Goal: Submit feedback/report problem: Submit feedback/report problem

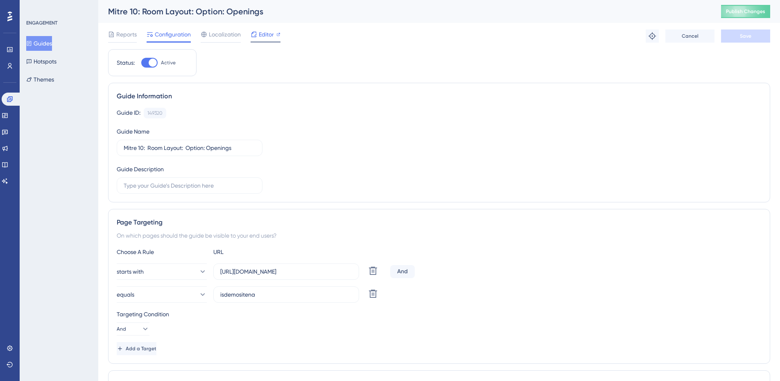
click at [267, 37] on span "Editor" at bounding box center [266, 34] width 15 height 10
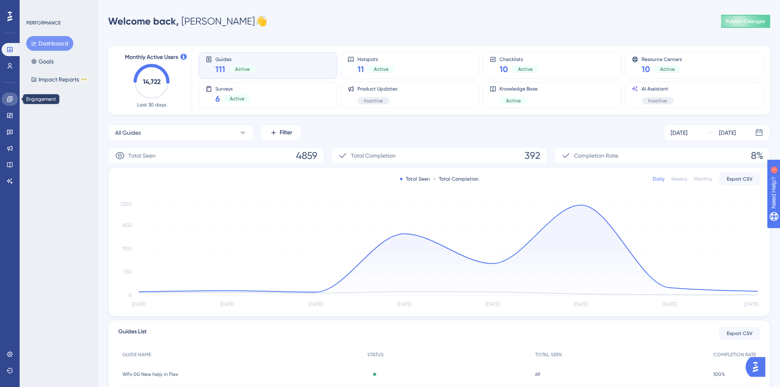
click at [9, 103] on link at bounding box center [10, 99] width 16 height 13
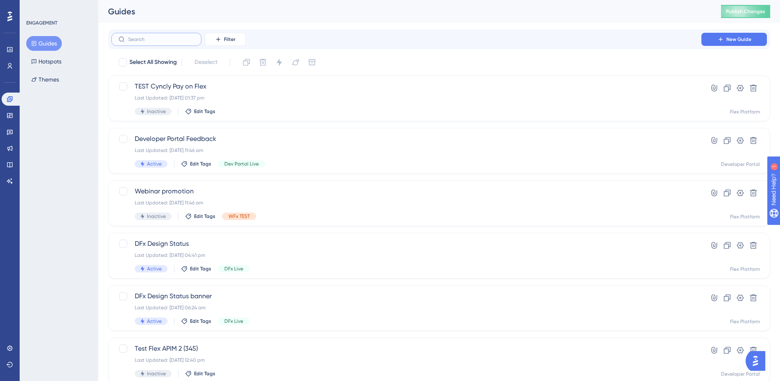
click at [146, 38] on input "text" at bounding box center [161, 39] width 66 height 6
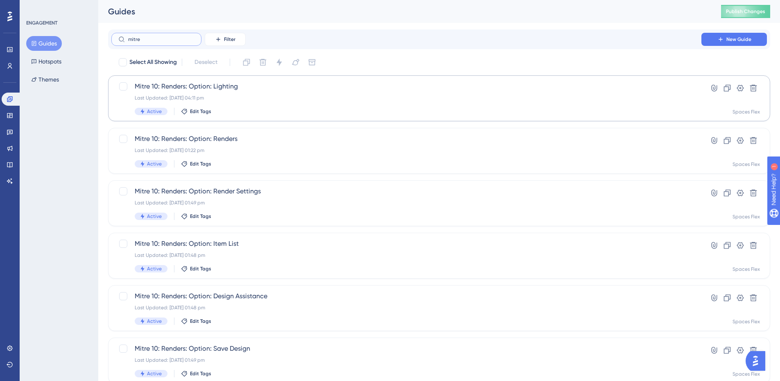
type input "mitre"
click at [280, 91] on span "Mitre 10: Renders: Option: Lighting" at bounding box center [407, 87] width 544 height 10
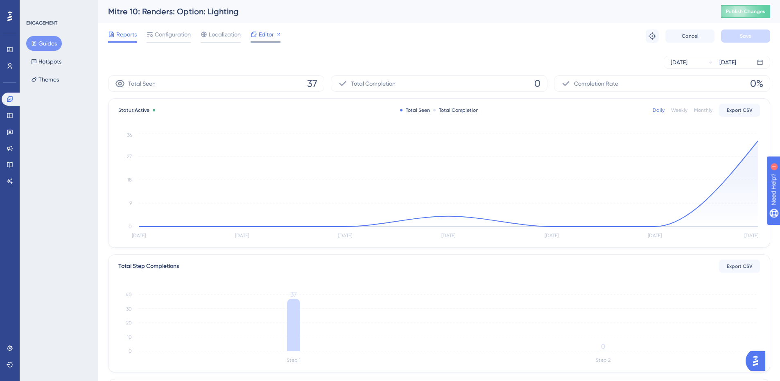
click at [267, 35] on span "Editor" at bounding box center [266, 34] width 15 height 10
click at [53, 62] on button "Hotspots" at bounding box center [46, 61] width 40 height 15
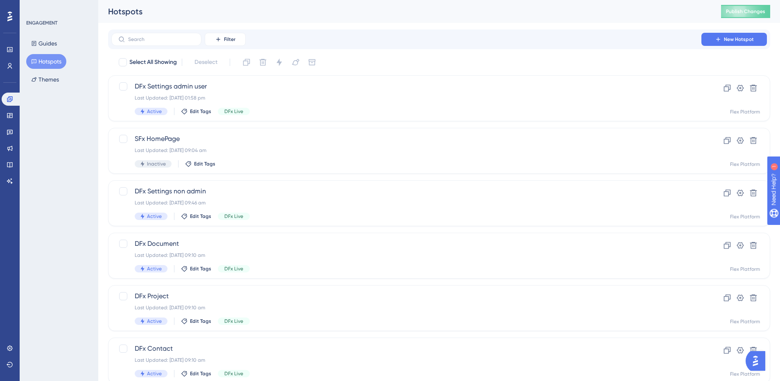
click at [60, 50] on div "Guides Hotspots Themes" at bounding box center [59, 61] width 66 height 51
click at [51, 41] on button "Guides" at bounding box center [44, 43] width 36 height 15
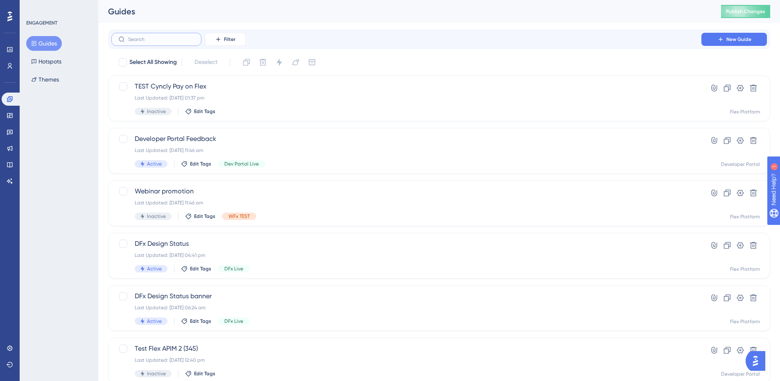
click at [130, 41] on input "text" at bounding box center [161, 39] width 66 height 6
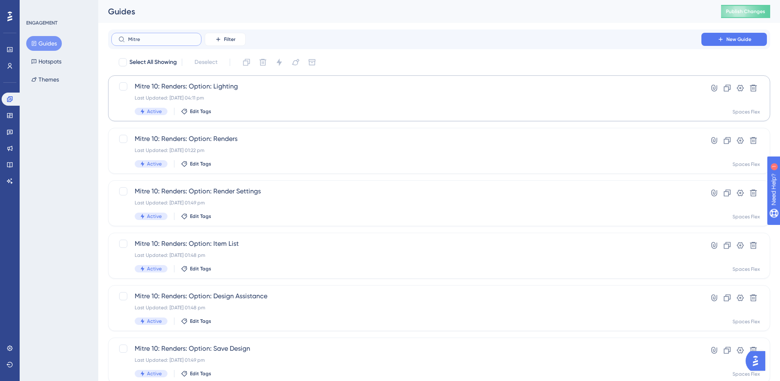
type input "Mitre"
click at [168, 84] on span "Mitre 10: Renders: Option: Lighting" at bounding box center [407, 87] width 544 height 10
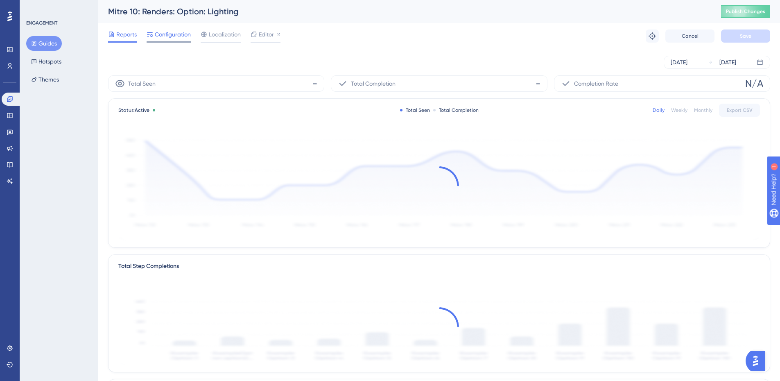
click at [166, 32] on span "Configuration" at bounding box center [173, 34] width 36 height 10
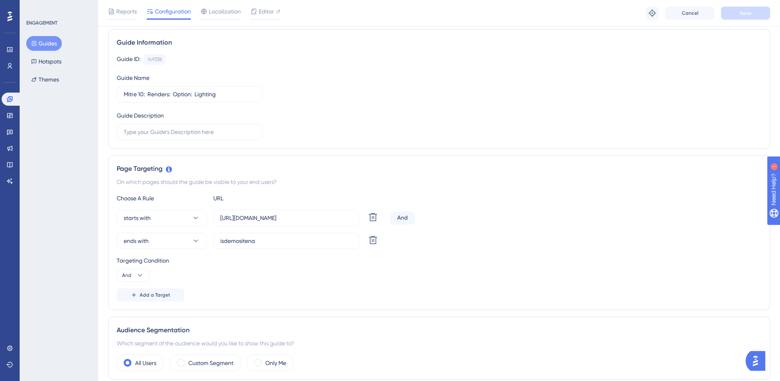
scroll to position [51, 0]
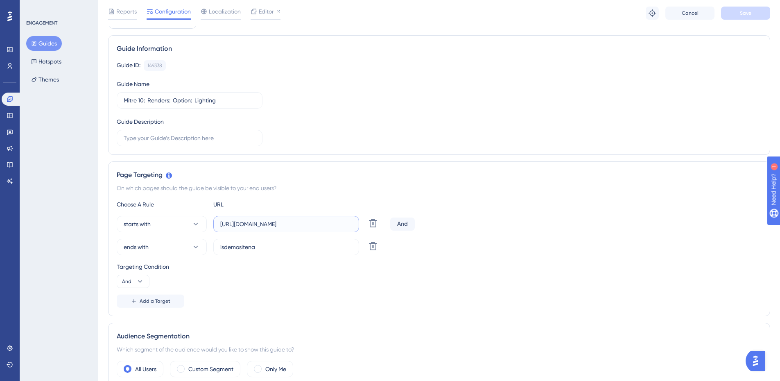
drag, startPoint x: 345, startPoint y: 223, endPoint x: 84, endPoint y: 213, distance: 261.5
click at [98, 213] on div "Performance Users Engagement Widgets Feedback Product Updates Knowledge Base AI…" at bounding box center [439, 342] width 682 height 787
drag, startPoint x: 277, startPoint y: 248, endPoint x: 37, endPoint y: 228, distance: 240.8
click at [98, 228] on div "Performance Users Engagement Widgets Feedback Product Updates Knowledge Base AI…" at bounding box center [439, 342] width 682 height 787
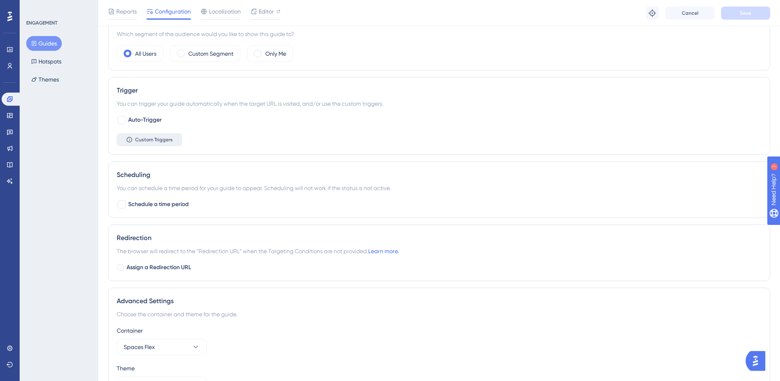
scroll to position [297, 0]
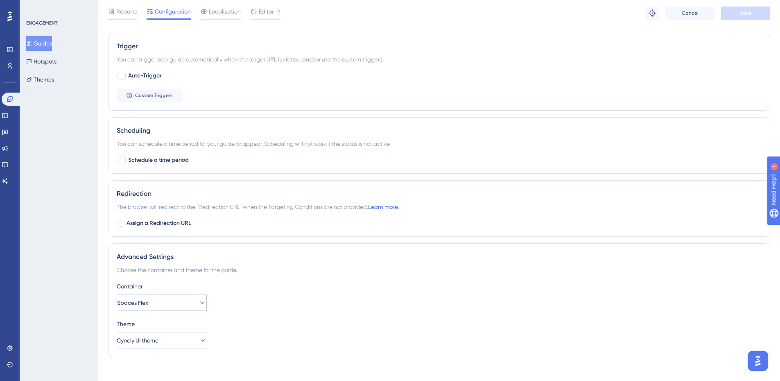
scroll to position [419, 0]
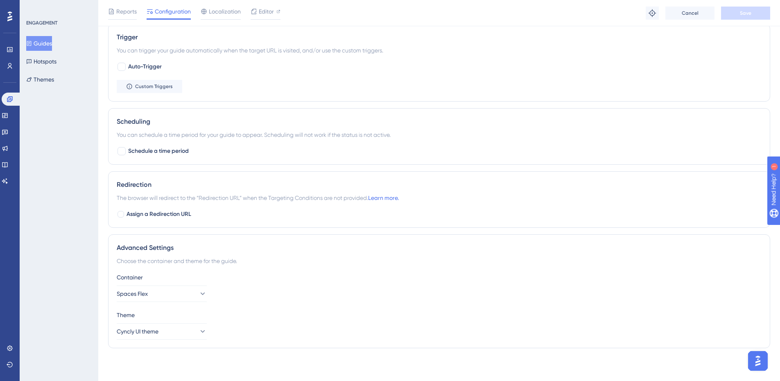
click at [156, 208] on div "Redirection The browser will redirect to the “Redirection URL” when the Targeti…" at bounding box center [439, 199] width 662 height 57
click at [157, 211] on span "Assign a Redirection URL" at bounding box center [159, 214] width 65 height 10
checkbox input "true"
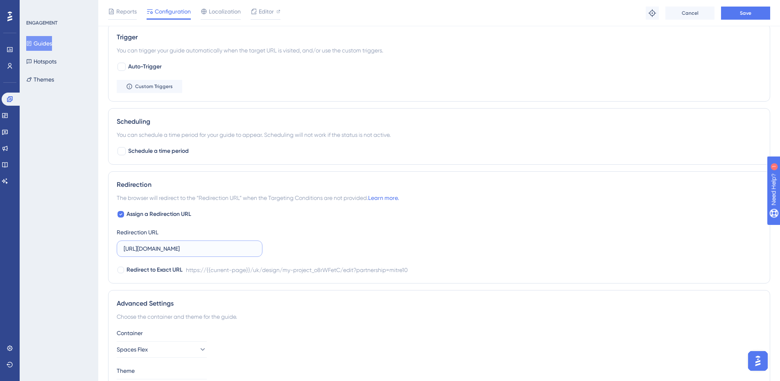
scroll to position [0, 134]
drag, startPoint x: 197, startPoint y: 248, endPoint x: 307, endPoint y: 247, distance: 109.4
click at [307, 247] on div "Assign a Redirection URL Redirection URL https://planner.cyncly-idealspaces.com…" at bounding box center [439, 242] width 645 height 66
type input "https://planner.cyncly-idea"
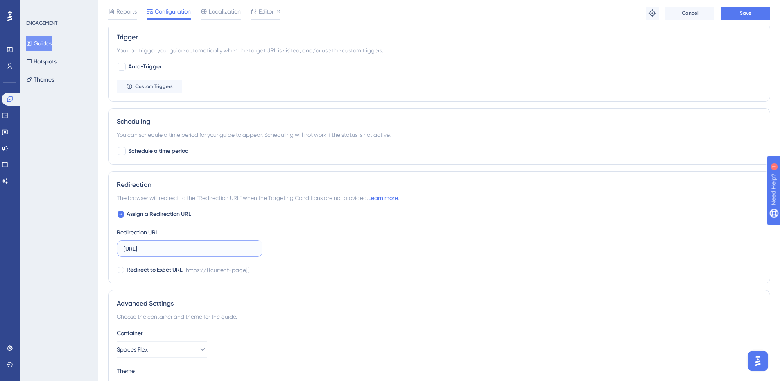
drag, startPoint x: 204, startPoint y: 250, endPoint x: 1, endPoint y: 240, distance: 203.4
click at [98, 240] on div "Performance Users Engagement Widgets Feedback Product Updates Knowledge Base AI…" at bounding box center [439, 2] width 682 height 843
click at [143, 215] on span "Assign a Redirection URL" at bounding box center [159, 214] width 65 height 10
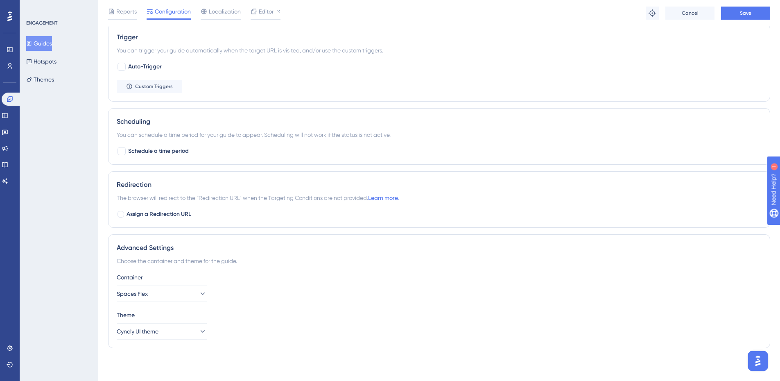
click at [192, 216] on div "Assign a Redirection URL" at bounding box center [439, 214] width 645 height 10
click at [168, 215] on span "Assign a Redirection URL" at bounding box center [159, 214] width 65 height 10
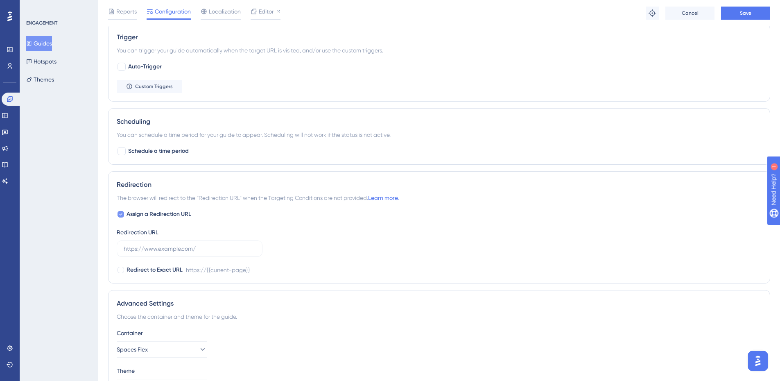
click at [168, 215] on span "Assign a Redirection URL" at bounding box center [159, 214] width 65 height 10
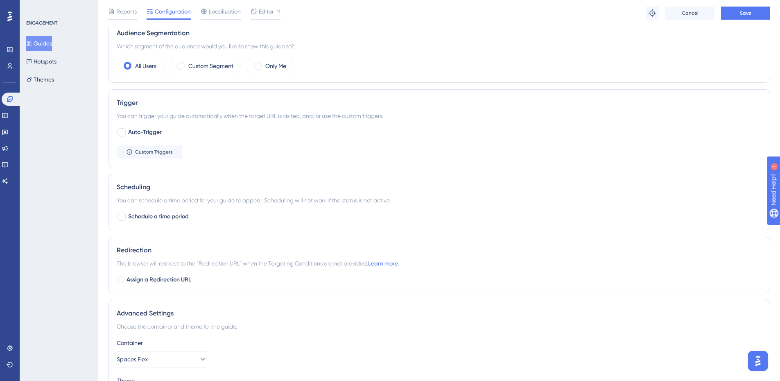
scroll to position [256, 0]
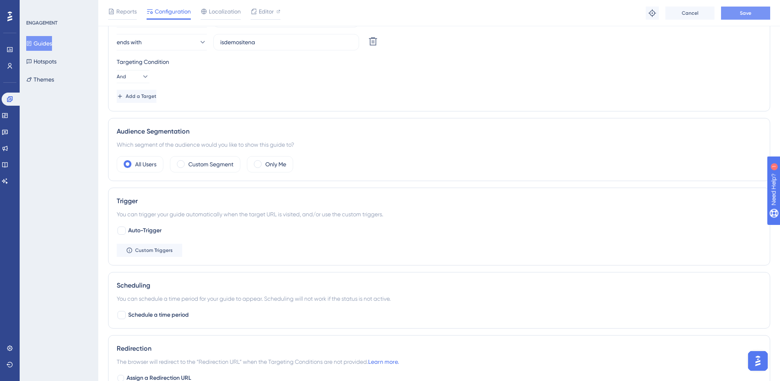
click at [728, 14] on button "Save" at bounding box center [745, 13] width 49 height 13
click at [276, 11] on icon at bounding box center [278, 11] width 4 height 4
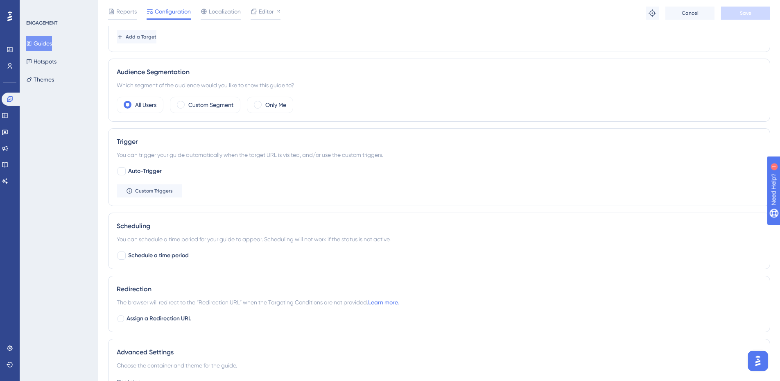
scroll to position [378, 0]
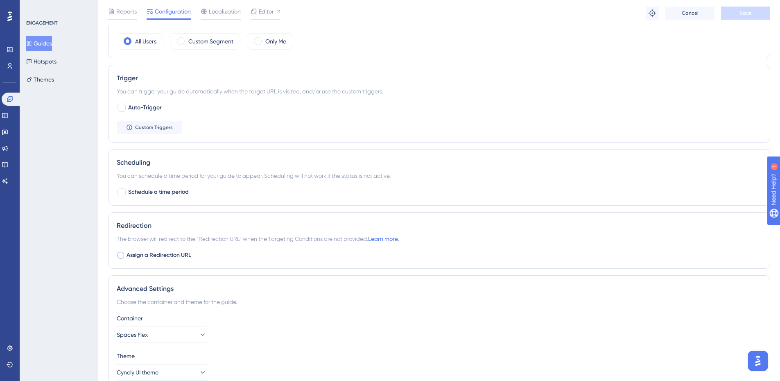
click at [142, 255] on span "Assign a Redirection URL" at bounding box center [159, 255] width 65 height 10
checkbox input "true"
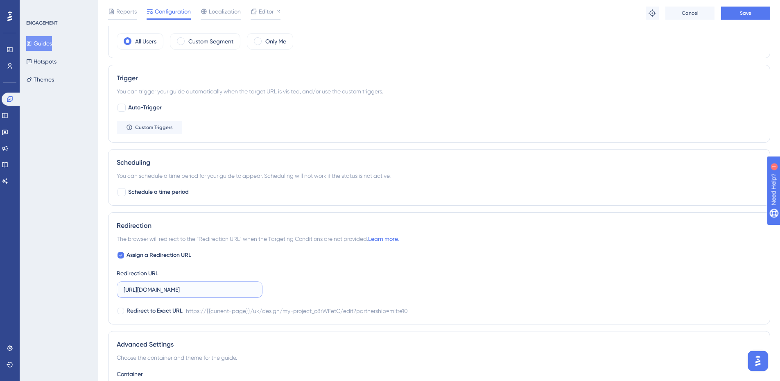
click at [216, 286] on input "https://planner.cyncly-idealspaces.com/uk/design/my-project_o8rWFetC/edit?partn…" at bounding box center [190, 289] width 132 height 9
drag, startPoint x: 215, startPoint y: 292, endPoint x: 351, endPoint y: 299, distance: 135.4
click at [351, 299] on div "Assign a Redirection URL Redirection URL https://planner.cyncly-idealspaces.com…" at bounding box center [439, 283] width 645 height 66
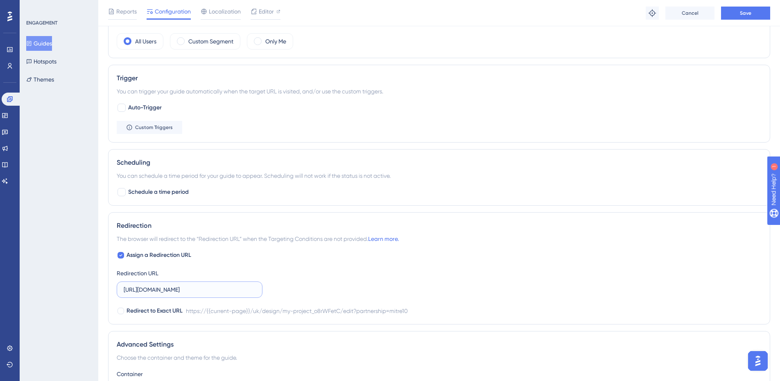
click at [254, 289] on input "https://planner.cyncly-idealspaces.com/uk/design/my-project_o8rWFetC/edit?partn…" at bounding box center [190, 289] width 132 height 9
paste input "dev-planner.cyncly-idealspaces.net/us/design/Draft?partnership=isdemositena"
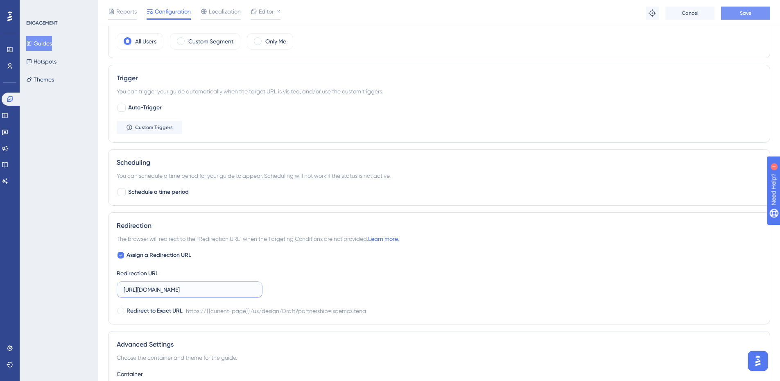
type input "https://dev-planner.cyncly-idealspaces.net/us/design/Draft?partnership=isdemosi…"
click at [738, 16] on button "Save" at bounding box center [745, 13] width 49 height 13
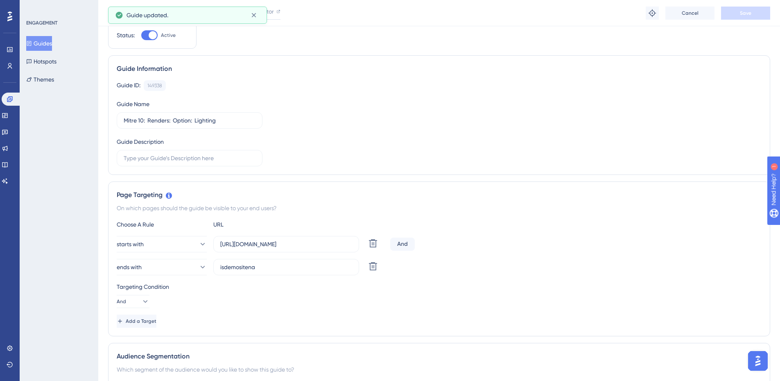
scroll to position [0, 0]
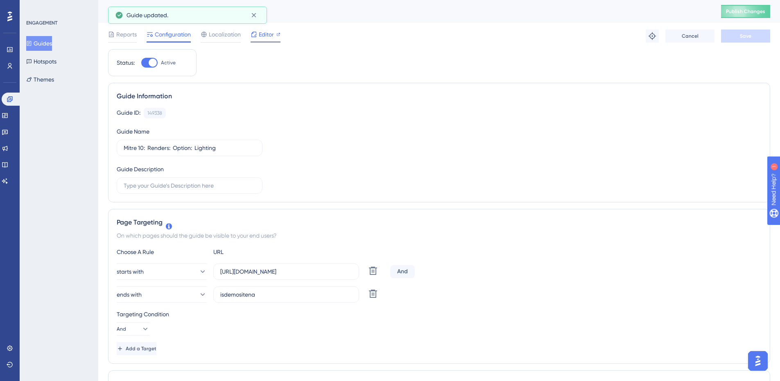
click at [260, 34] on span "Editor" at bounding box center [266, 34] width 15 height 10
drag, startPoint x: 298, startPoint y: 271, endPoint x: 464, endPoint y: 282, distance: 166.2
click at [464, 282] on div "starts with https://dev-planner.cyncly-idealspaces.net/ Delete And ends with is…" at bounding box center [439, 282] width 645 height 39
click at [326, 274] on input "https://dev-planner.cyncly-idealspaces.net/" at bounding box center [286, 271] width 132 height 9
drag, startPoint x: 343, startPoint y: 271, endPoint x: 574, endPoint y: 285, distance: 231.8
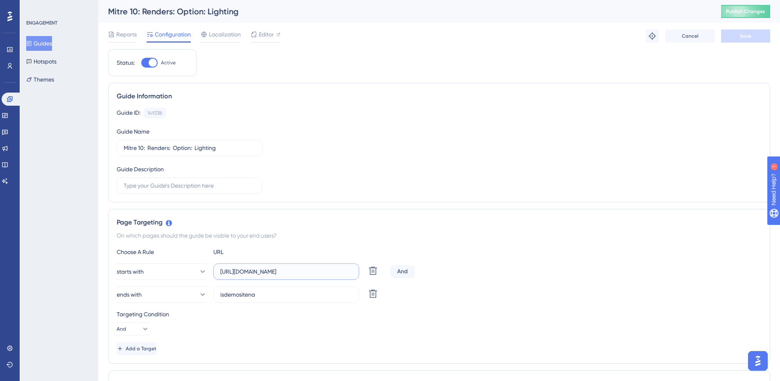
click at [574, 285] on div "starts with https://dev-planner.cyncly-idealspaces.net/ Delete And ends with is…" at bounding box center [439, 282] width 645 height 39
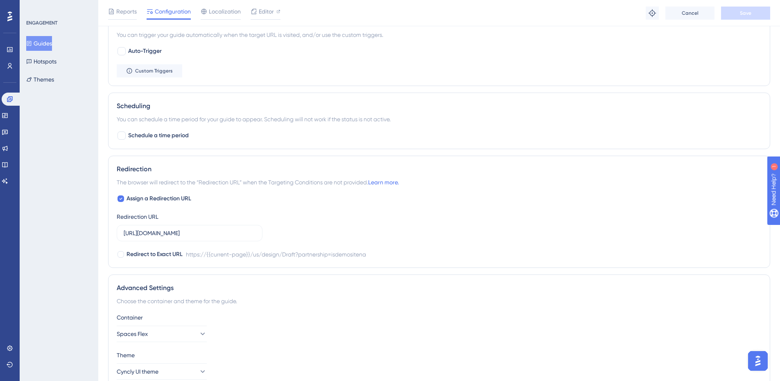
scroll to position [451, 0]
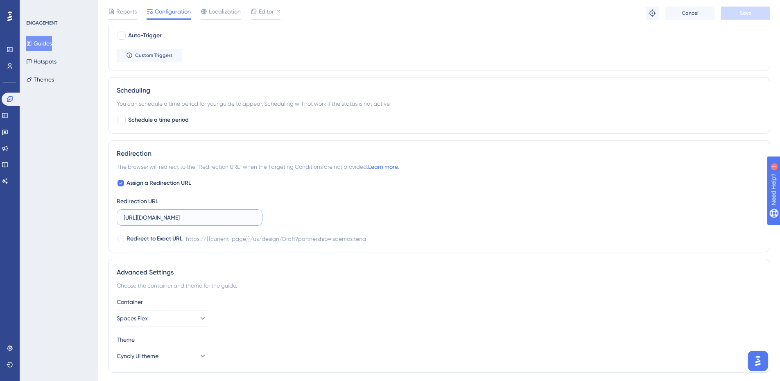
drag, startPoint x: 187, startPoint y: 209, endPoint x: 405, endPoint y: 232, distance: 219.1
click at [405, 232] on div "Assign a Redirection URL Redirection URL https://dev-planner.cyncly-idealspaces…" at bounding box center [439, 211] width 645 height 66
click at [253, 221] on input "https://dev-planner.cyncly-idealspaces.net/us/design/Draft?partnership=isdemosi…" at bounding box center [190, 217] width 132 height 9
drag, startPoint x: 231, startPoint y: 219, endPoint x: 9, endPoint y: 222, distance: 221.6
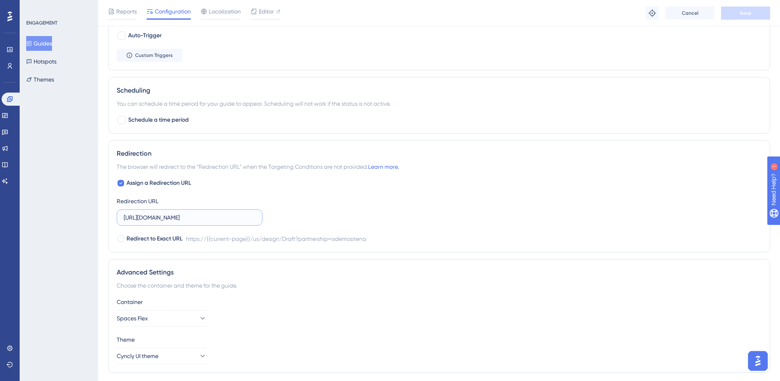
drag, startPoint x: 403, startPoint y: 206, endPoint x: 648, endPoint y: 73, distance: 278.2
click at [404, 206] on div "Assign a Redirection URL Redirection URL https://dev-planner.cyncly-idealspaces…" at bounding box center [439, 211] width 645 height 66
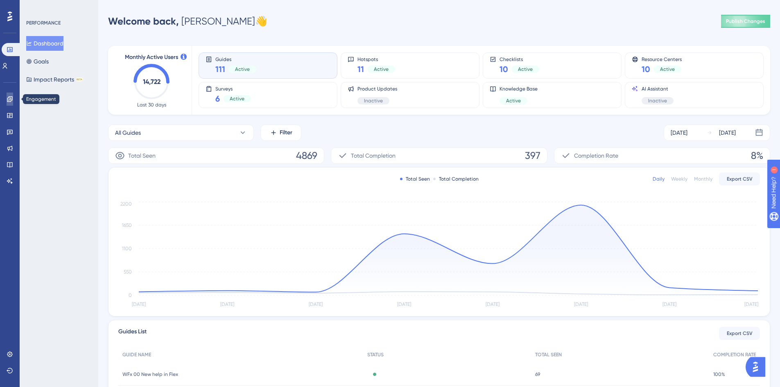
click at [8, 98] on icon at bounding box center [9, 98] width 5 height 5
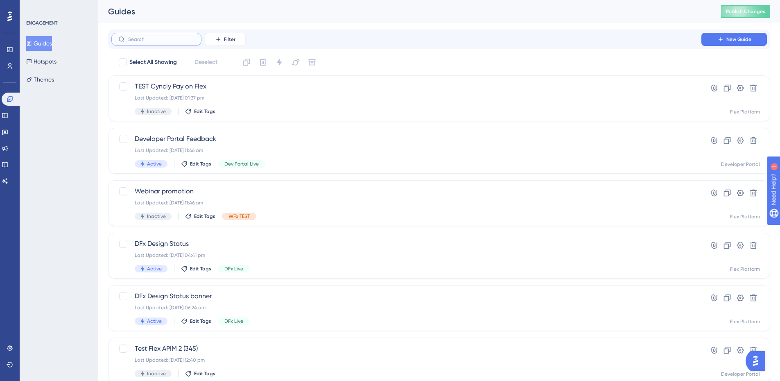
click at [157, 38] on input "text" at bounding box center [161, 39] width 66 height 6
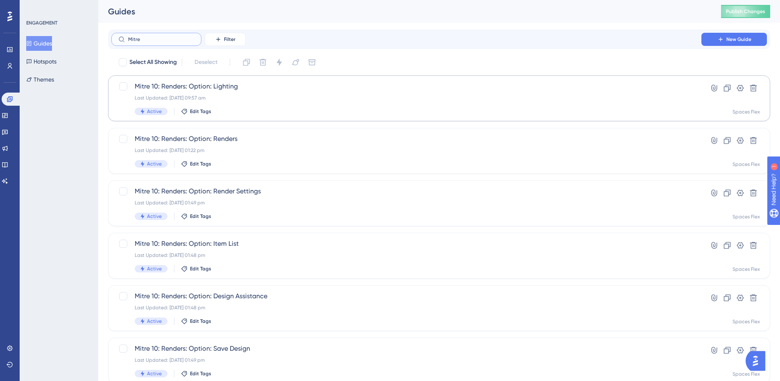
type input "Mitre"
click at [277, 102] on div "Mitre 10: Renders: Option: Lighting Last Updated: 08 Sept 2025 09:57 am Active …" at bounding box center [407, 99] width 544 height 34
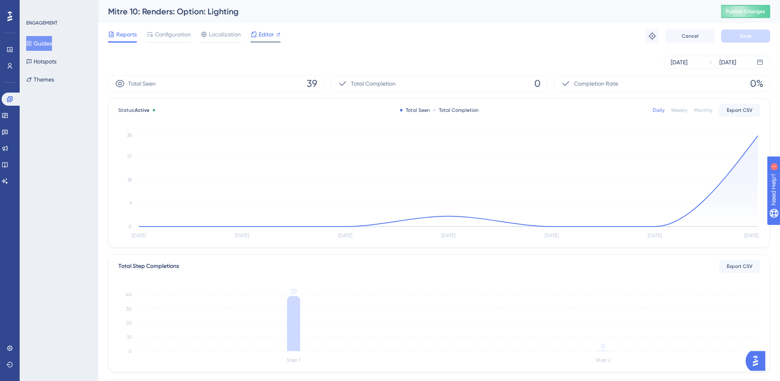
click at [267, 39] on span "Editor" at bounding box center [266, 34] width 15 height 10
click at [763, 362] on img "Open AI Assistant Launcher" at bounding box center [755, 360] width 15 height 15
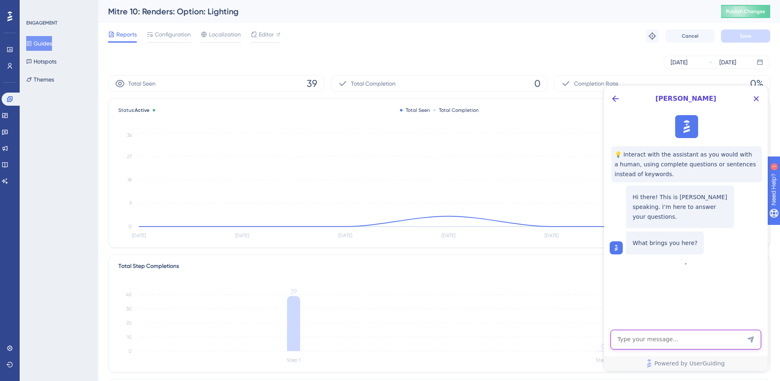
click at [677, 342] on textarea "AI Assistant Text Input" at bounding box center [686, 340] width 151 height 20
type textarea "Hi - can you remind me how to trigger the opening of the widget"
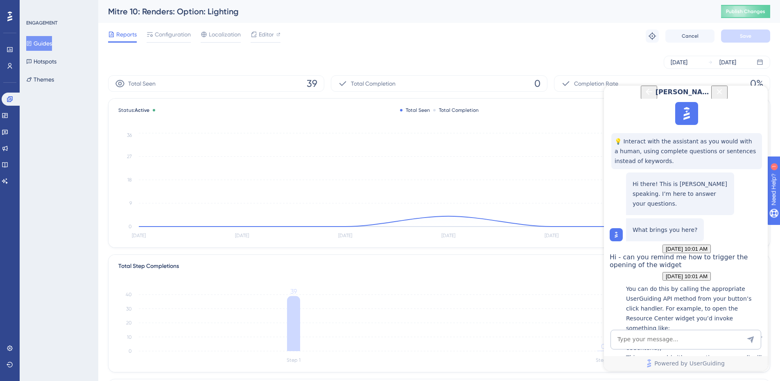
scroll to position [151, 0]
drag, startPoint x: 674, startPoint y: 254, endPoint x: 629, endPoint y: 245, distance: 45.9
click at [629, 284] on div "You can do this by calling the appropriate UserGuiding API method from your but…" at bounding box center [695, 338] width 138 height 108
copy p "userGuiding.launchResourceCenter(yourResourceCenterId);"
click at [5, 113] on link at bounding box center [5, 115] width 7 height 13
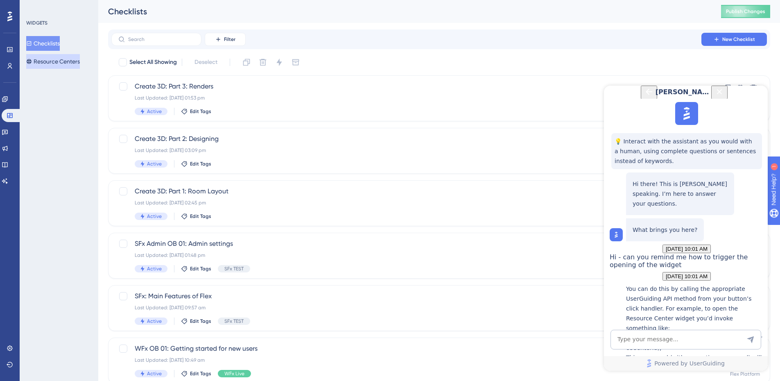
click at [47, 57] on button "Resource Centers" at bounding box center [53, 61] width 54 height 15
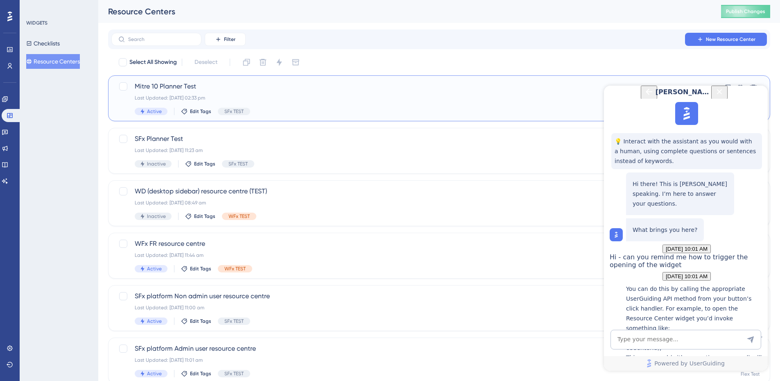
click at [230, 84] on span "Mitre 10 Planner Test" at bounding box center [407, 87] width 544 height 10
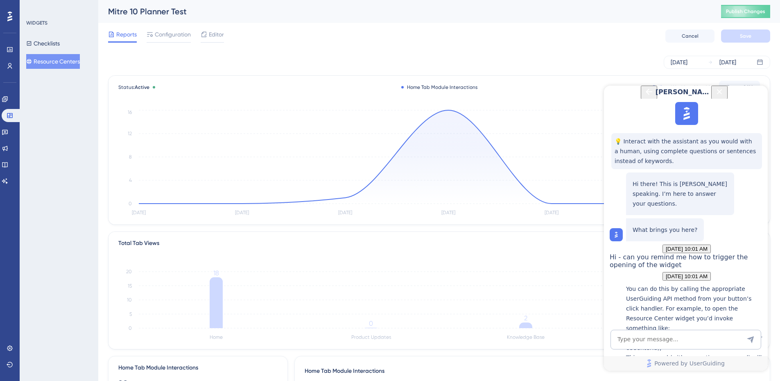
click at [722, 94] on icon "Close Button" at bounding box center [719, 91] width 5 height 5
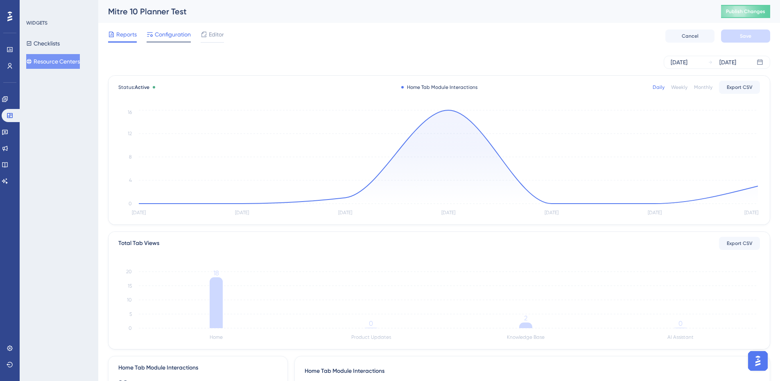
click at [186, 40] on div "Configuration" at bounding box center [169, 35] width 44 height 13
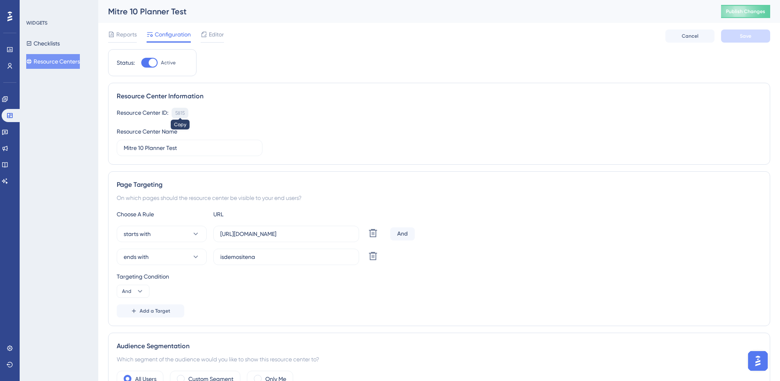
click at [179, 113] on div "5815" at bounding box center [179, 113] width 9 height 7
copy div "5815"
click at [7, 95] on link at bounding box center [5, 99] width 7 height 13
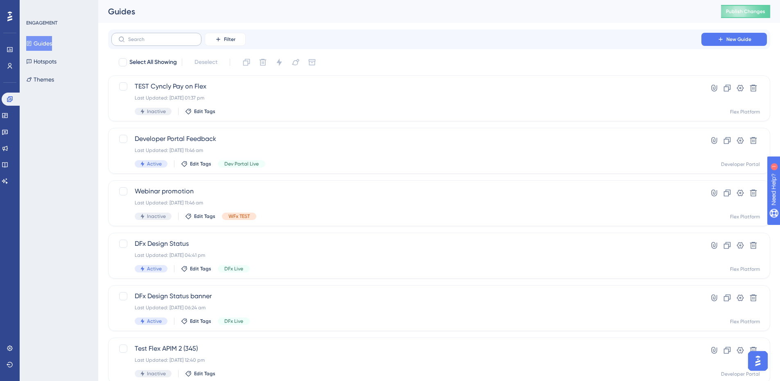
click at [174, 43] on label at bounding box center [156, 39] width 90 height 13
click at [174, 42] on input "text" at bounding box center [161, 39] width 66 height 6
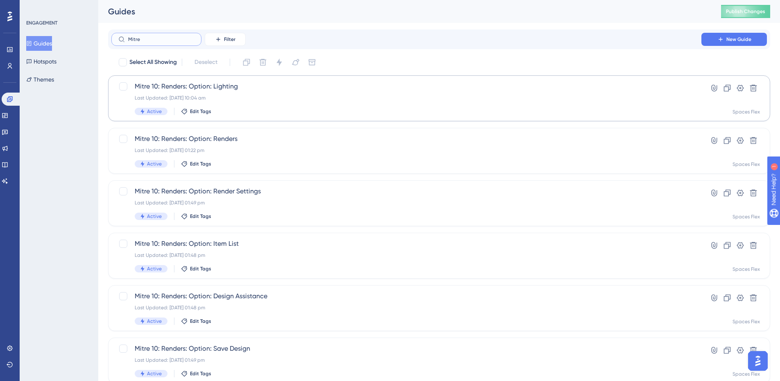
type input "Mitre"
click at [251, 85] on span "Mitre 10: Renders: Option: Lighting" at bounding box center [407, 87] width 544 height 10
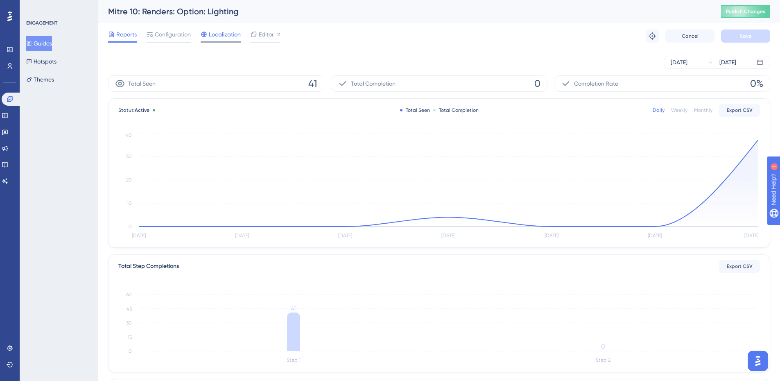
click at [222, 36] on span "Localization" at bounding box center [225, 34] width 32 height 10
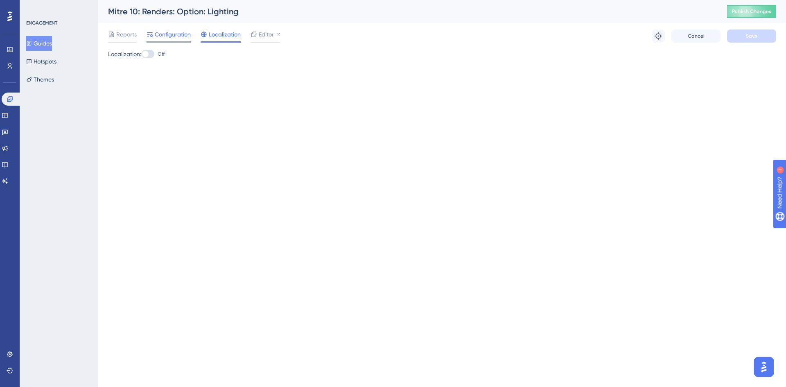
click at [157, 40] on div "Configuration" at bounding box center [169, 35] width 44 height 13
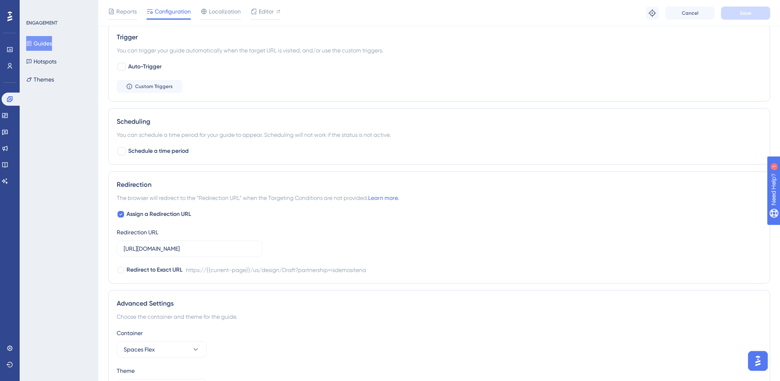
scroll to position [311, 0]
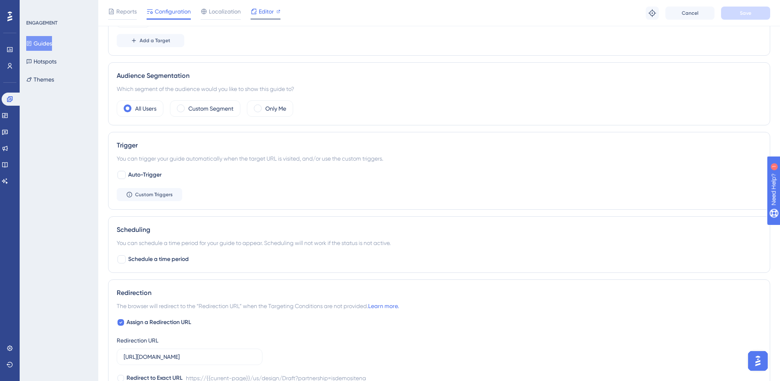
click at [263, 16] on div "Editor" at bounding box center [266, 13] width 30 height 13
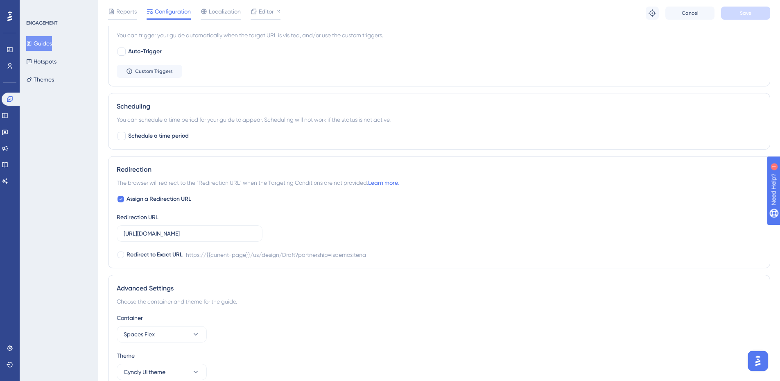
scroll to position [434, 0]
click at [201, 233] on input "https://dev-planner.cyncly-idealspaces.net/us/design/Draft?partnership=isdemosi…" at bounding box center [190, 233] width 132 height 9
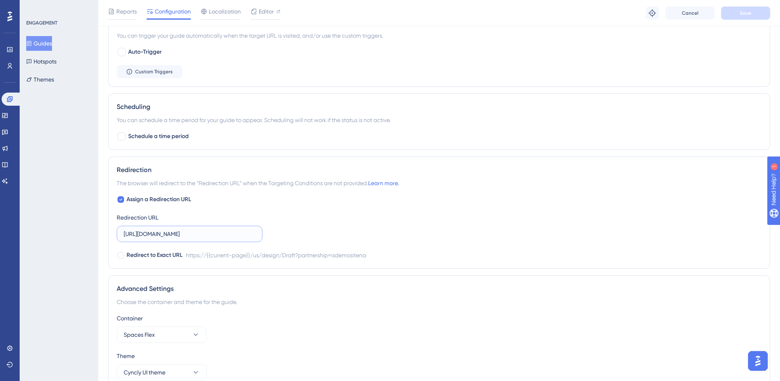
drag, startPoint x: 201, startPoint y: 233, endPoint x: 305, endPoint y: 239, distance: 104.2
click at [305, 239] on div "Assign a Redirection URL Redirection URL https://dev-planner.cyncly-idealspaces…" at bounding box center [439, 228] width 645 height 66
click at [236, 234] on input "https://dev-planner.cyncly-idealspaces.net/us/design/Draft?partnership=isdemosi…" at bounding box center [190, 233] width 132 height 9
click at [295, 236] on div "Assign a Redirection URL Redirection URL https://dev-planner.cyncly-idealspaces…" at bounding box center [439, 228] width 645 height 66
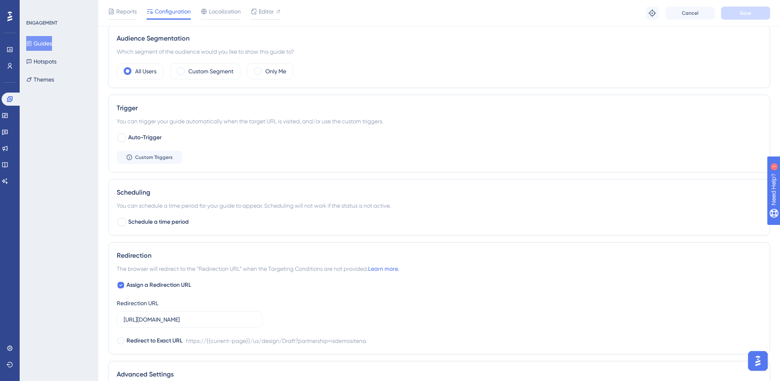
scroll to position [229, 0]
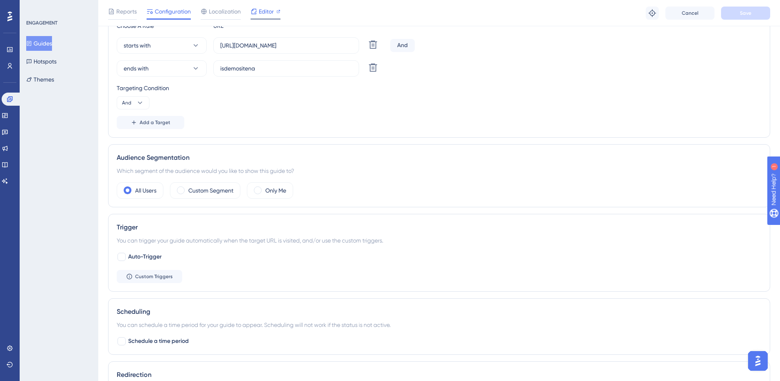
click at [267, 9] on span "Editor" at bounding box center [266, 12] width 15 height 10
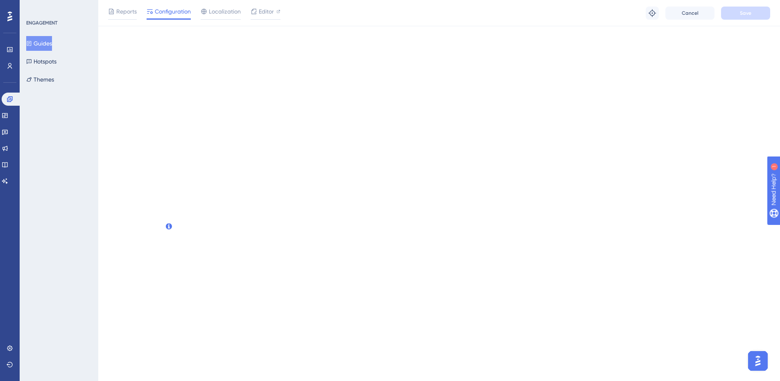
scroll to position [0, 0]
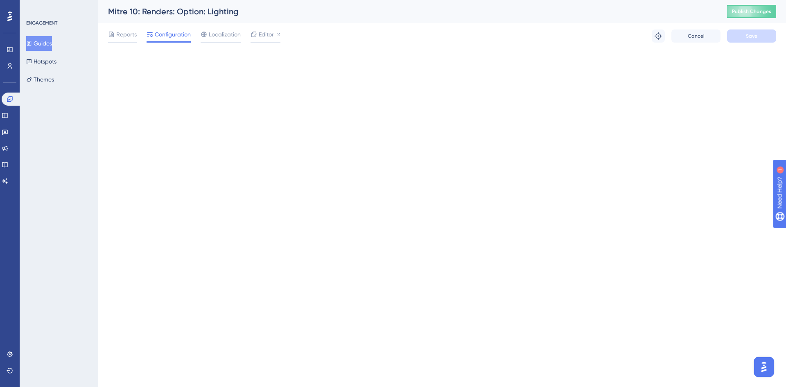
click at [762, 364] on img "Open AI Assistant Launcher" at bounding box center [764, 367] width 15 height 15
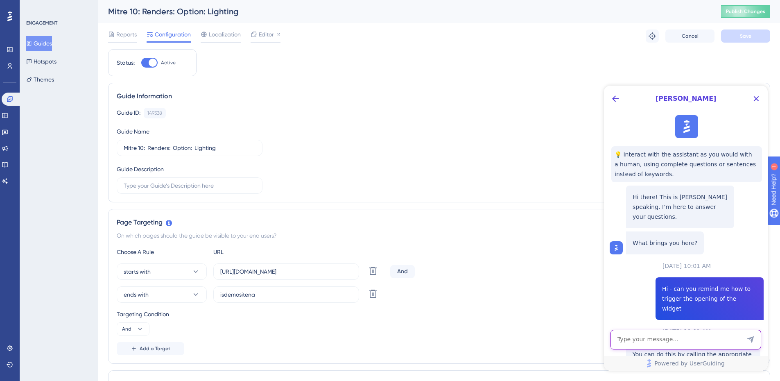
click at [675, 340] on textarea "AI Assistant Text Input" at bounding box center [686, 340] width 151 height 20
paste textarea "cyncly.help.userguiding.com refused to connect"
type textarea "cyncly.help.userguiding.com refused to connect Getting this from the help centr…"
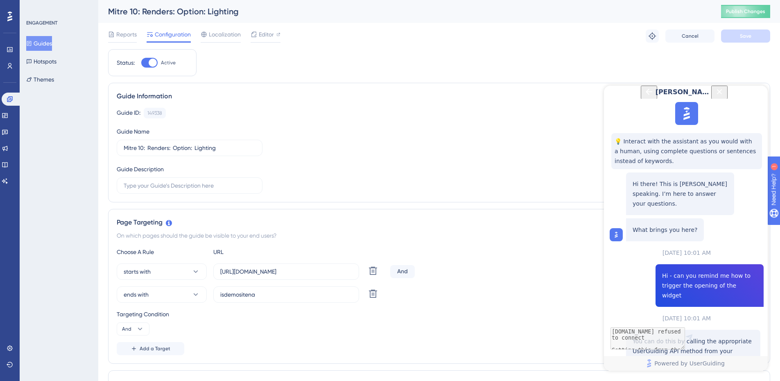
scroll to position [224, 0]
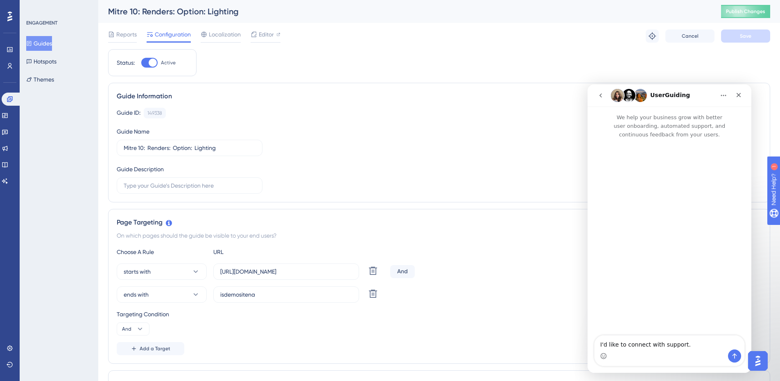
scroll to position [0, 0]
drag, startPoint x: 702, startPoint y: 353, endPoint x: 452, endPoint y: 331, distance: 250.9
click at [588, 331] on html "UserGuiding We help your business grow with better user onboarding, automated s…" at bounding box center [670, 228] width 164 height 288
click at [683, 351] on div "Intercom messenger" at bounding box center [670, 355] width 150 height 13
drag, startPoint x: 693, startPoint y: 349, endPoint x: 489, endPoint y: 337, distance: 204.3
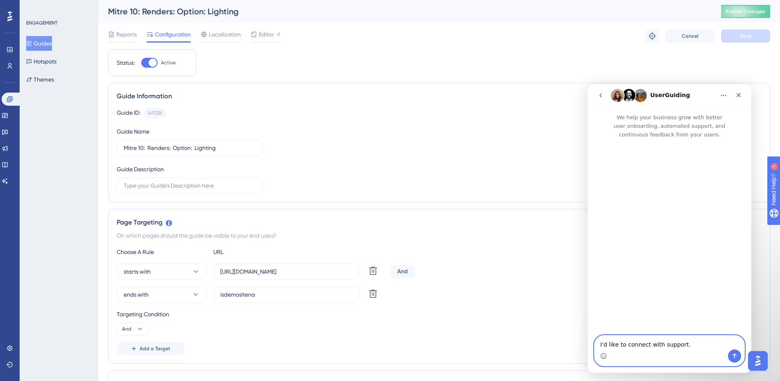
click at [588, 337] on html "UserGuiding We help your business grow with better user onboarding, automated s…" at bounding box center [670, 228] width 164 height 288
paste textarea "cyncly.help.userguiding.com refused to connect"
type textarea "cyncly.help.userguiding.com refused to connect - I'm getting this from the help…"
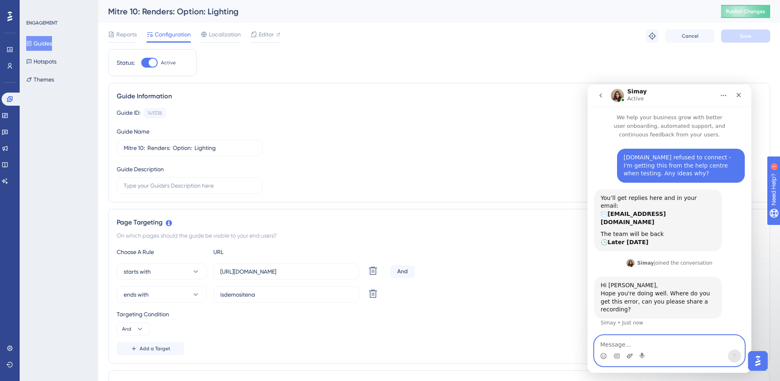
click at [630, 356] on icon "Upload attachment" at bounding box center [630, 355] width 6 height 5
click at [660, 343] on textarea "Message…" at bounding box center [670, 342] width 150 height 14
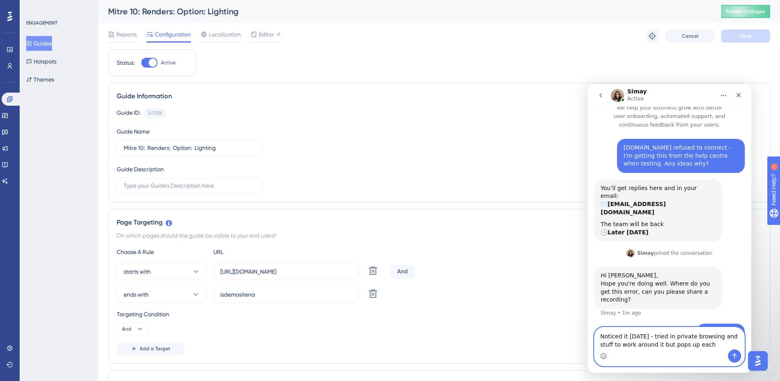
type textarea "Noticed it on Friday - tried in private browsing and stuff to work around it bu…"
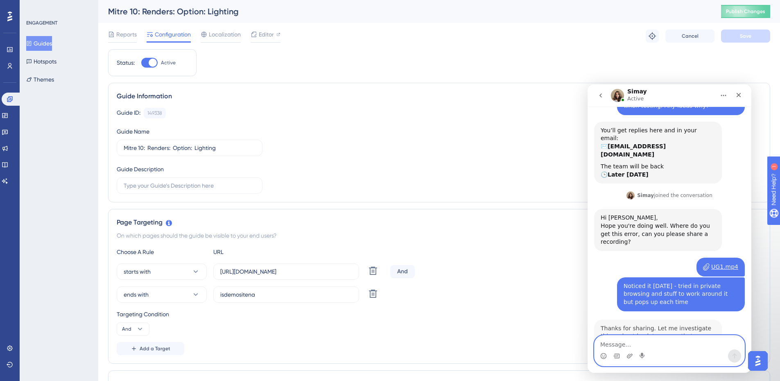
scroll to position [69, 0]
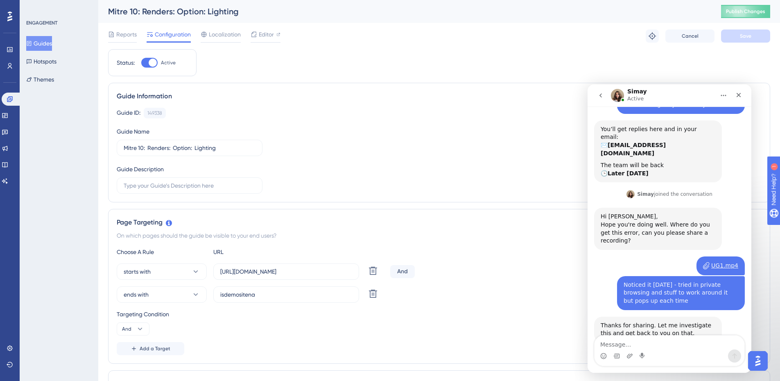
click at [651, 352] on div "Intercom messenger" at bounding box center [670, 355] width 150 height 13
click at [652, 348] on textarea "Message…" at bounding box center [670, 342] width 150 height 14
type textarea "No problem"
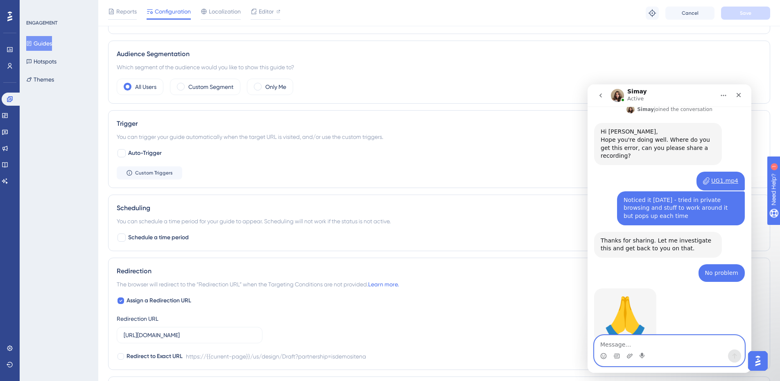
scroll to position [154, 0]
click at [5, 163] on link at bounding box center [5, 164] width 7 height 13
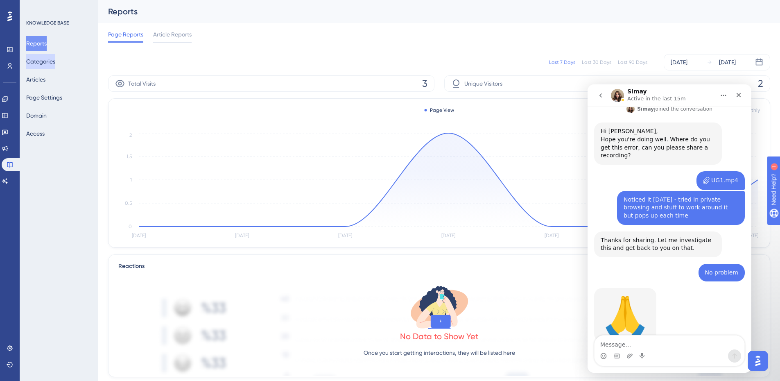
click at [48, 61] on button "Categories" at bounding box center [40, 61] width 29 height 15
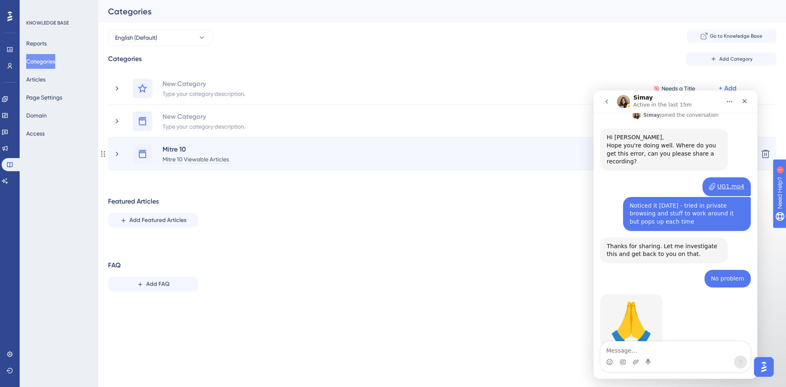
click at [223, 156] on div "Mitre 10 Viewable Articles" at bounding box center [195, 159] width 67 height 10
click at [120, 154] on icon at bounding box center [117, 154] width 8 height 8
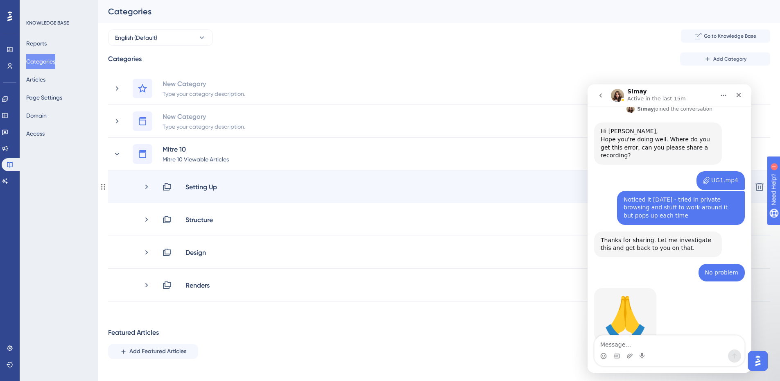
click at [236, 191] on div "Setting Up Published + Add" at bounding box center [454, 187] width 584 height 10
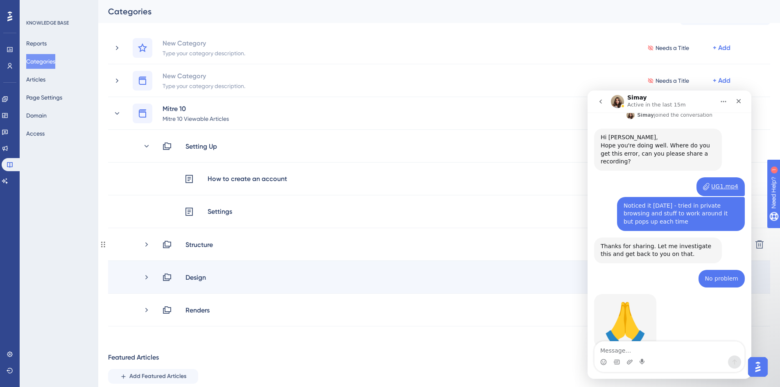
scroll to position [123, 0]
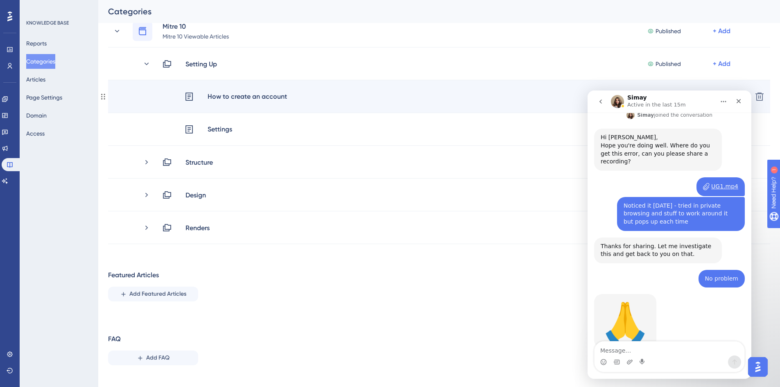
click at [487, 104] on div "How to create an account Published + Add Delete" at bounding box center [439, 96] width 662 height 33
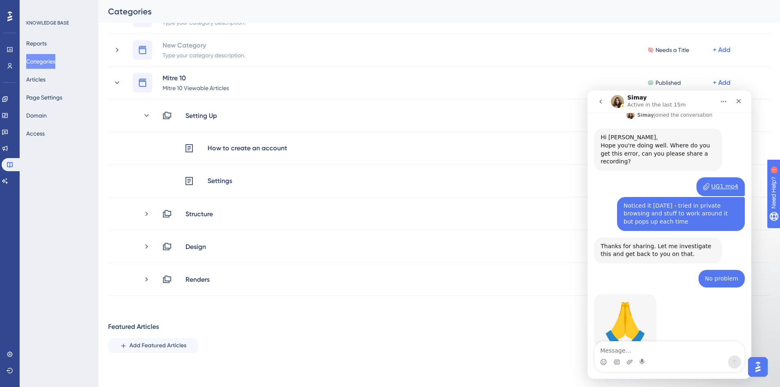
scroll to position [52, 0]
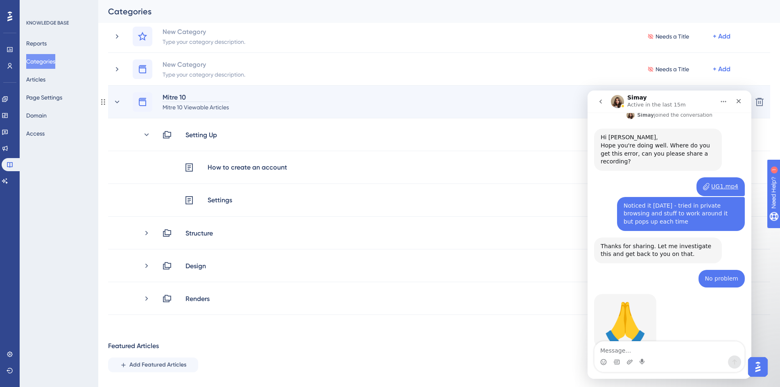
click at [169, 98] on div "Mitre 10" at bounding box center [195, 97] width 67 height 10
click at [174, 106] on div "Mitre 10 Viewable Articles" at bounding box center [195, 107] width 67 height 10
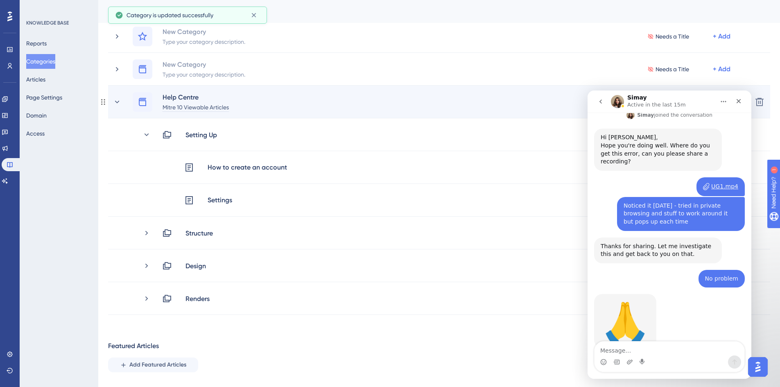
click at [183, 109] on div "Mitre 10 Viewable Articles" at bounding box center [195, 107] width 67 height 10
drag, startPoint x: 184, startPoint y: 109, endPoint x: 124, endPoint y: 109, distance: 59.8
click at [124, 109] on div "Help Centre Mitre 10 Viewable Articles Published + Add" at bounding box center [429, 102] width 633 height 20
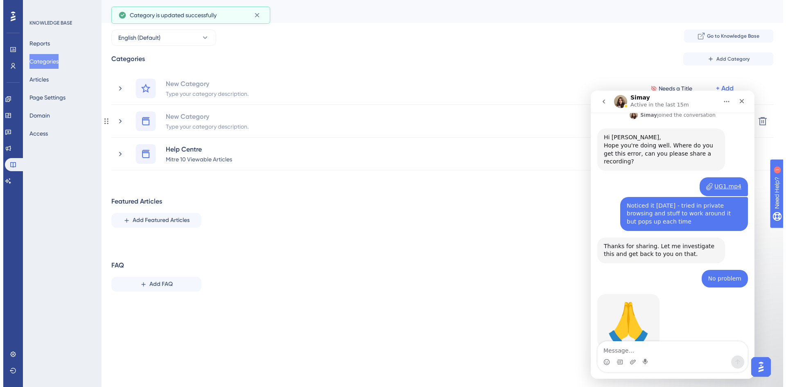
scroll to position [0, 0]
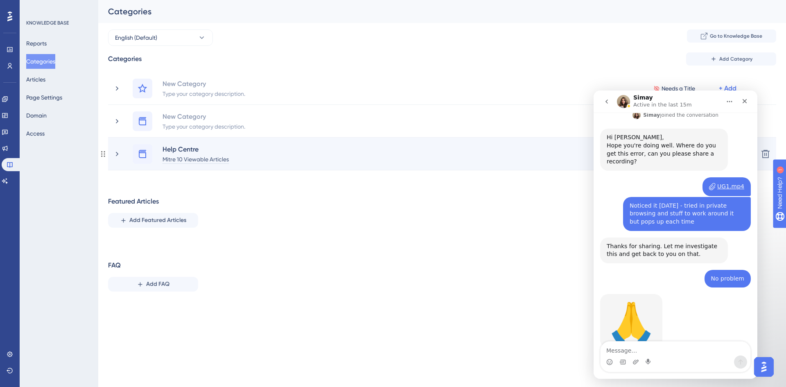
click at [180, 155] on div "Mitre 10 Viewable Articles" at bounding box center [195, 159] width 67 height 10
click at [185, 159] on div "Mitre 10 Viewable Articles" at bounding box center [195, 159] width 67 height 10
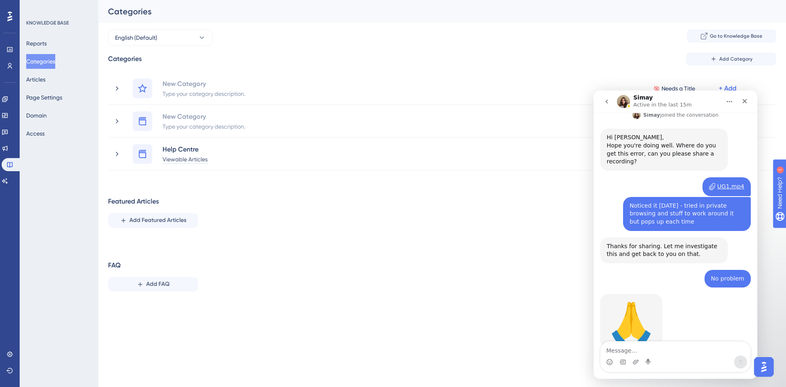
click at [229, 184] on div "Performance Users Engagement Widgets Feedback Product Updates Knowledge Base AI…" at bounding box center [442, 155] width 688 height 311
click at [605, 101] on icon "go back" at bounding box center [607, 101] width 7 height 7
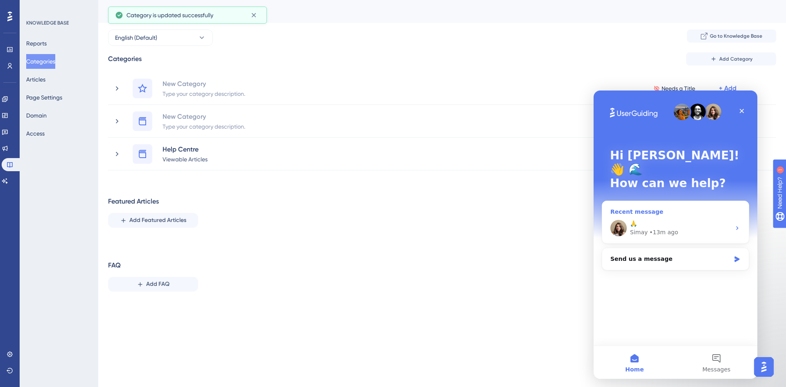
click at [689, 220] on div "🙏" at bounding box center [680, 224] width 101 height 9
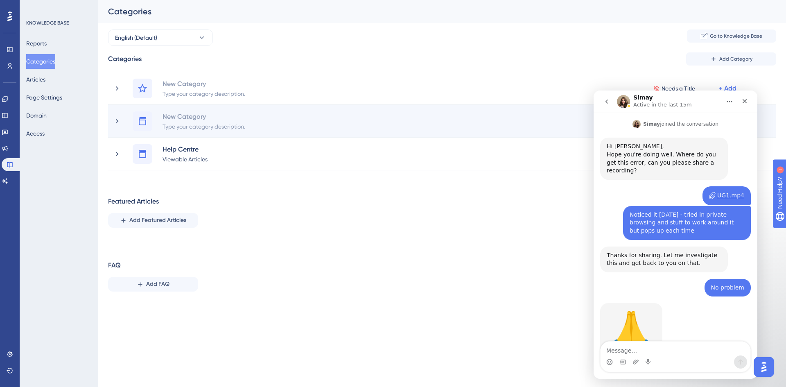
scroll to position [154, 0]
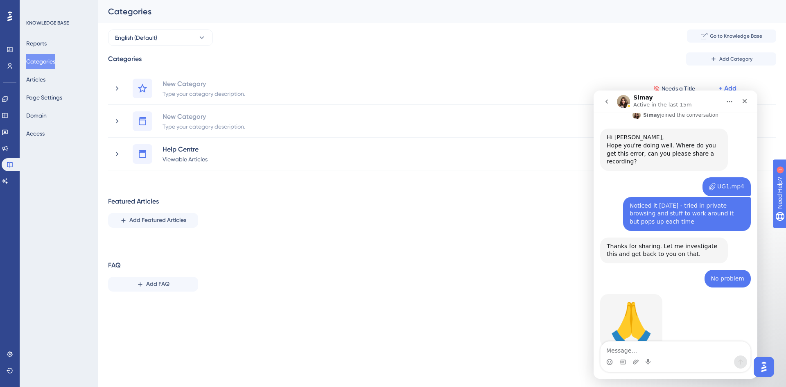
click at [588, 315] on div "Performance Users Engagement Widgets Feedback Product Updates Knowledge Base AI…" at bounding box center [393, 162] width 786 height 324
click at [765, 363] on img "Open AI Assistant Launcher" at bounding box center [764, 367] width 15 height 15
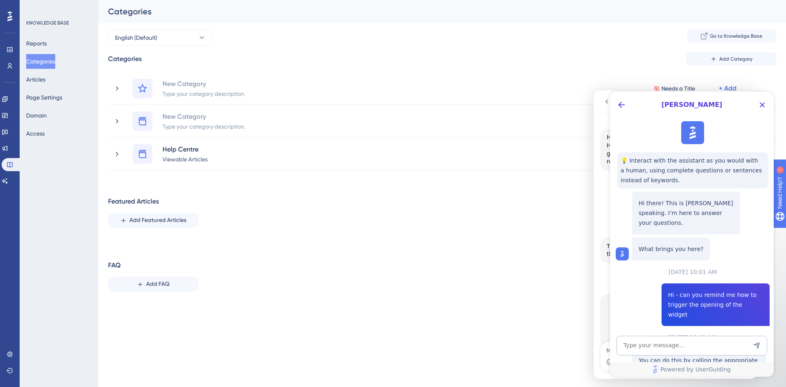
scroll to position [0, 0]
click at [749, 99] on div "[PERSON_NAME]" at bounding box center [692, 105] width 164 height 26
click at [768, 107] on button "Close Button" at bounding box center [762, 104] width 13 height 13
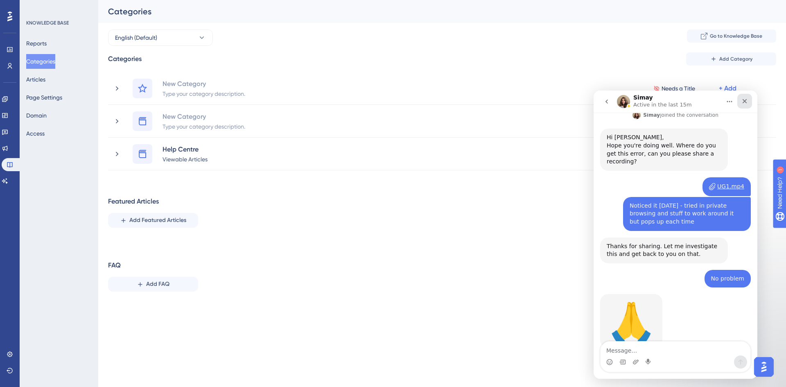
click at [748, 100] on icon "Close" at bounding box center [745, 101] width 7 height 7
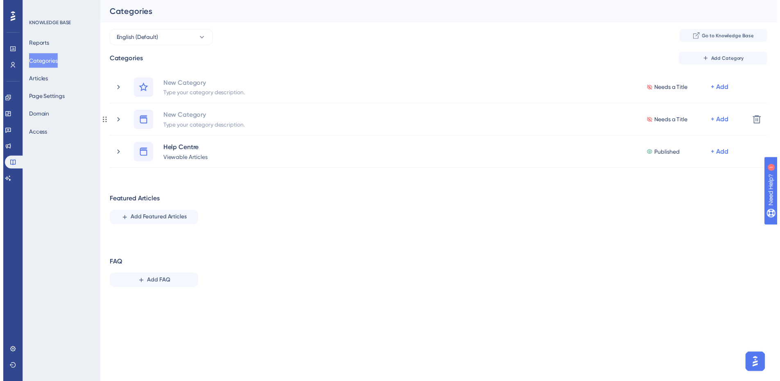
scroll to position [154, 0]
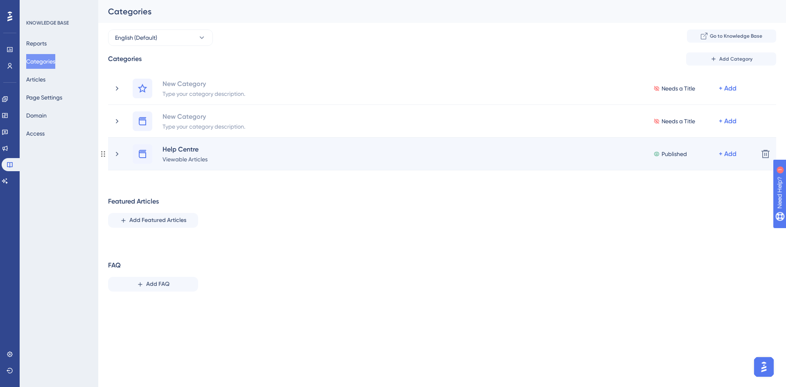
click at [228, 156] on div "Help Centre Viewable Articles Published + Add" at bounding box center [442, 154] width 619 height 20
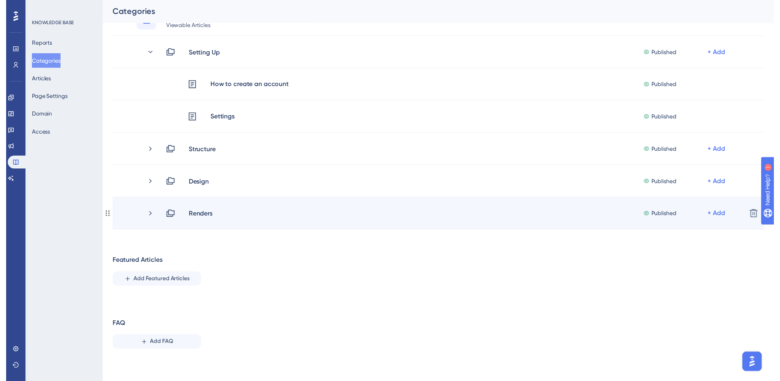
scroll to position [0, 0]
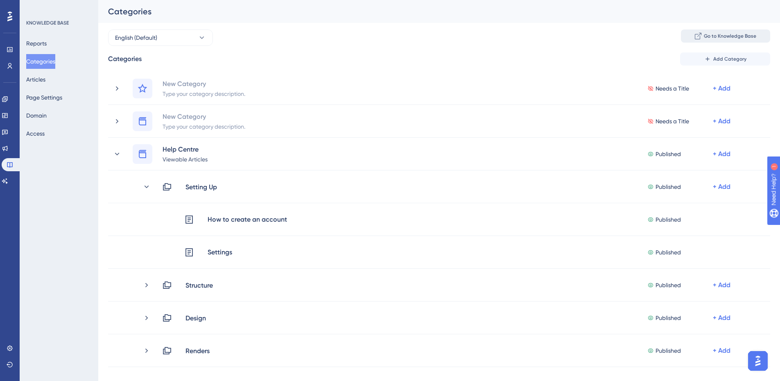
click at [720, 31] on button "Go to Knowledge Base" at bounding box center [725, 35] width 89 height 13
click at [8, 116] on link at bounding box center [5, 115] width 7 height 13
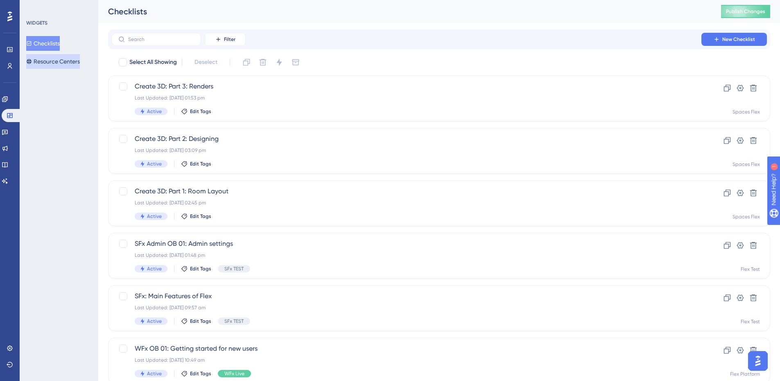
click at [56, 63] on button "Resource Centers" at bounding box center [53, 61] width 54 height 15
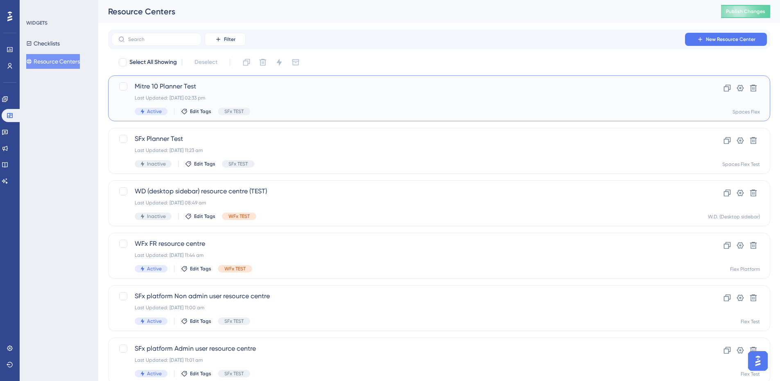
click at [231, 86] on span "Mitre 10 Planner Test" at bounding box center [407, 87] width 544 height 10
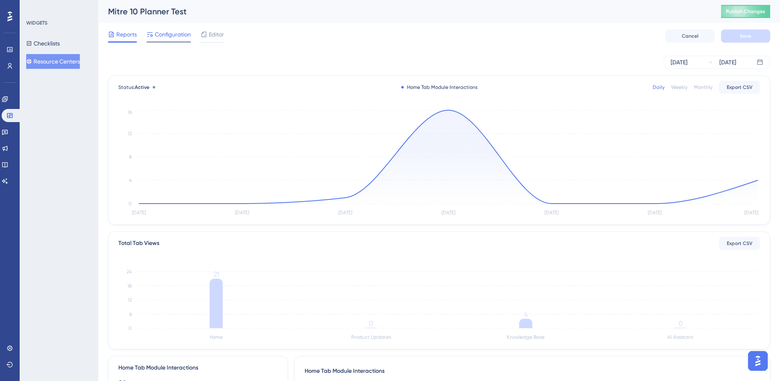
click at [172, 35] on span "Configuration" at bounding box center [173, 34] width 36 height 10
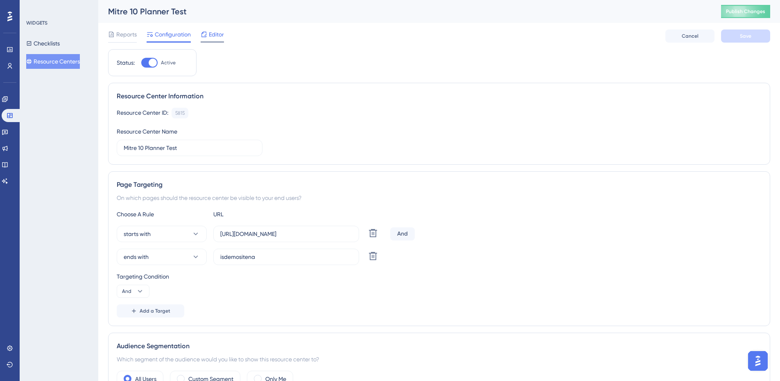
click at [215, 36] on span "Editor" at bounding box center [216, 34] width 15 height 10
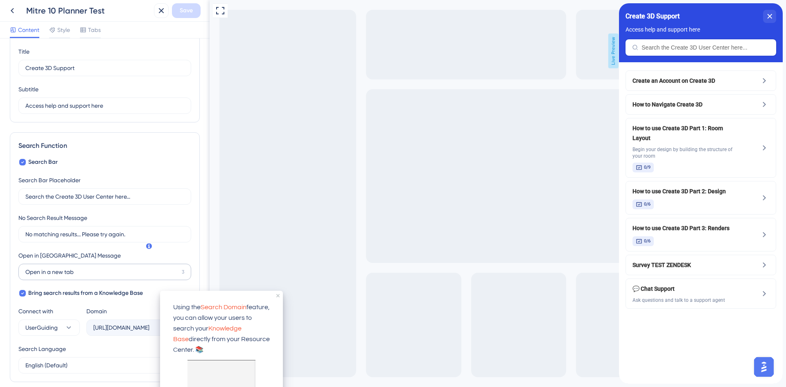
scroll to position [82, 0]
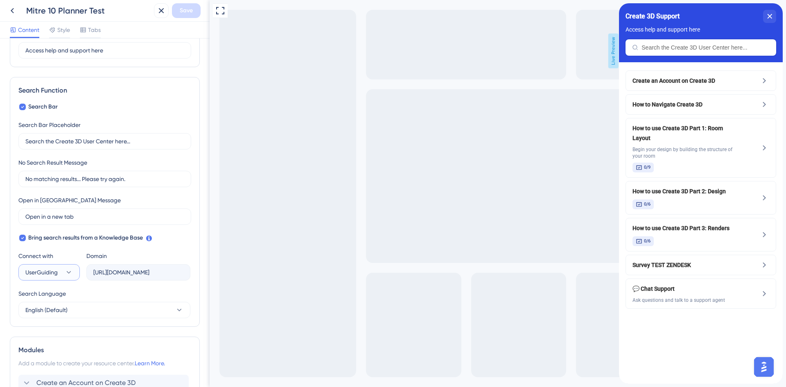
click at [59, 271] on button "UserGuiding" at bounding box center [48, 272] width 61 height 16
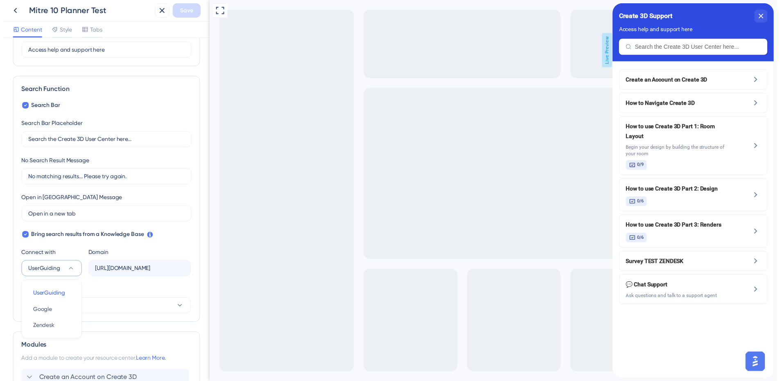
scroll to position [183, 0]
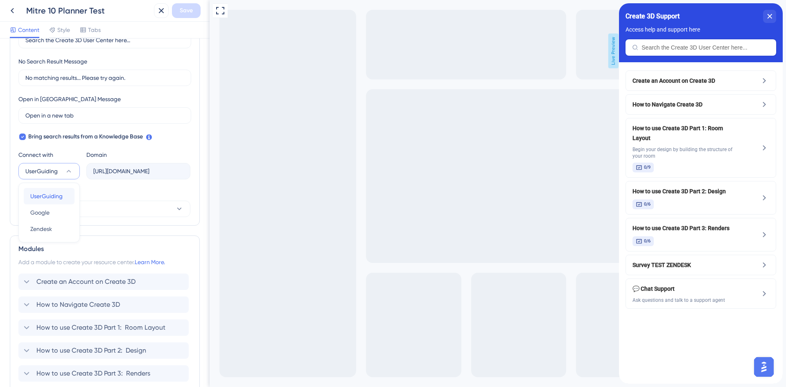
click at [50, 195] on span "UserGuiding" at bounding box center [46, 196] width 32 height 10
type input "https://cyncly.help.userguiding.com/api/search?kb_id=8367&lang_code=en"
click at [188, 12] on span "Save" at bounding box center [186, 11] width 13 height 10
click at [15, 12] on icon at bounding box center [12, 11] width 10 height 10
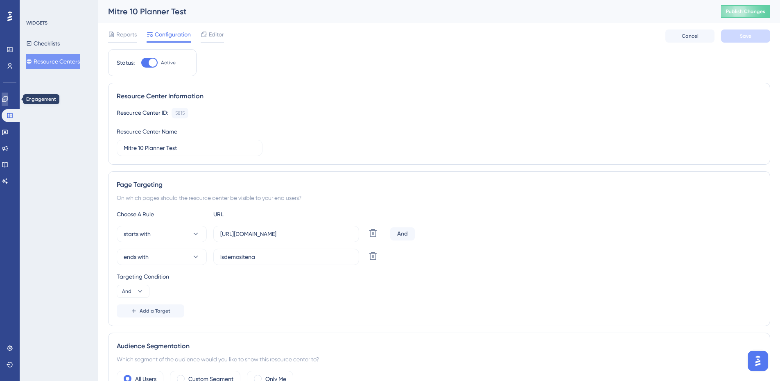
click at [8, 99] on icon at bounding box center [5, 99] width 7 height 7
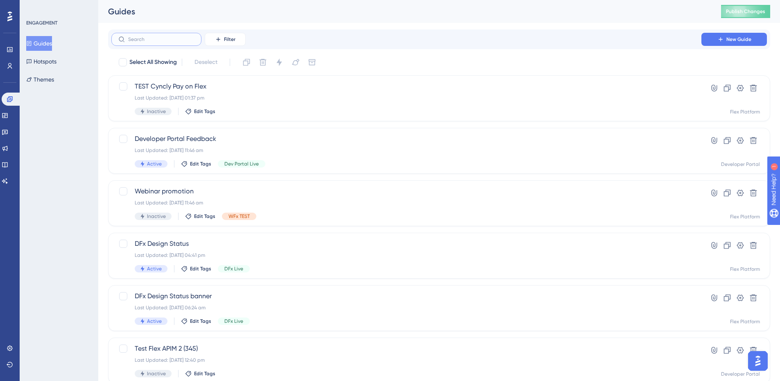
click at [161, 41] on input "text" at bounding box center [161, 39] width 66 height 6
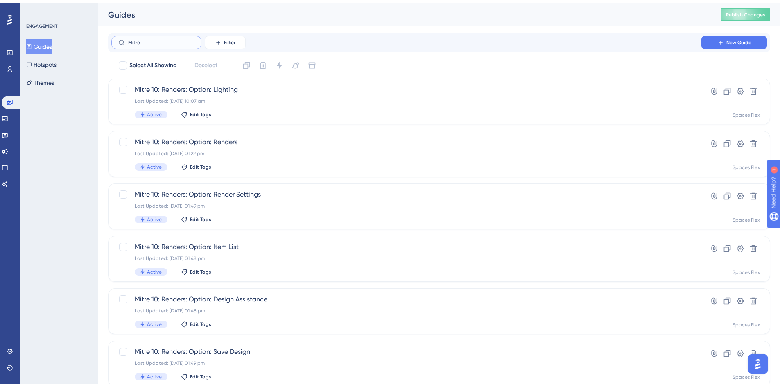
scroll to position [249, 0]
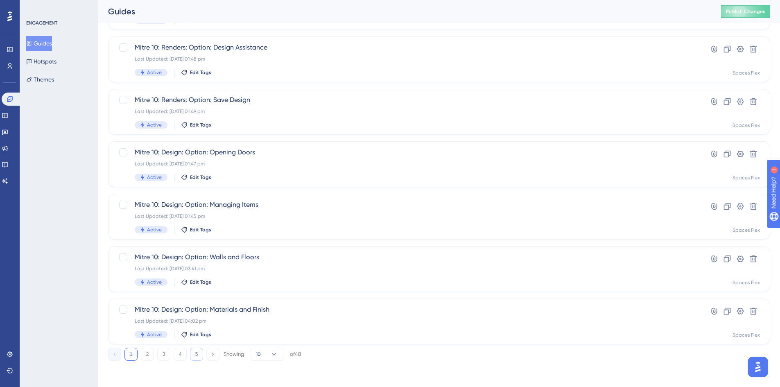
type input "Mitre"
click at [194, 355] on button "5" at bounding box center [196, 354] width 13 height 13
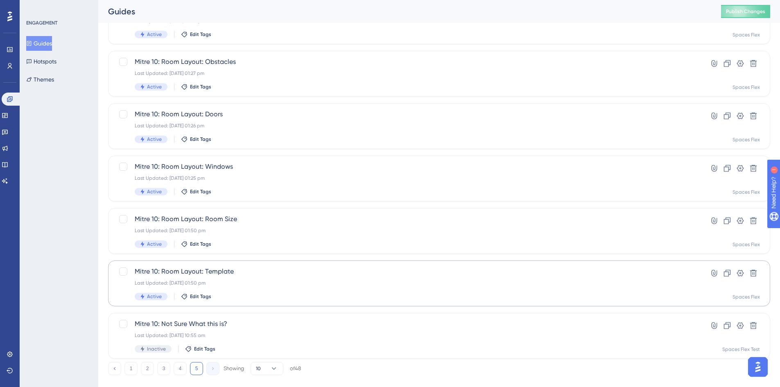
scroll to position [144, 0]
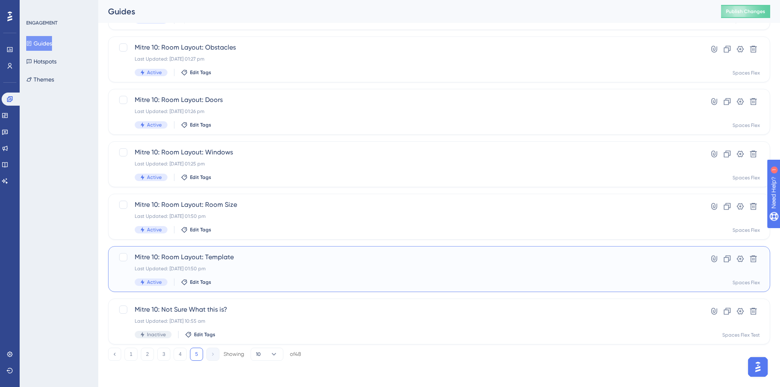
click at [262, 265] on div "Mitre 10: Room Layout: Template Last Updated: 05 Sept 2025 01:50 pm Active Edit…" at bounding box center [407, 269] width 544 height 34
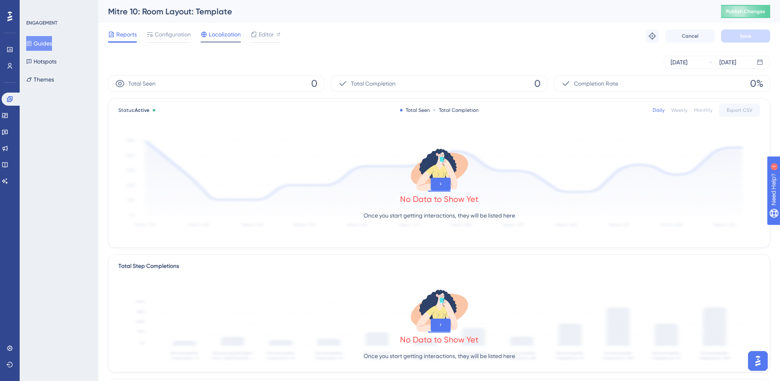
click at [220, 35] on span "Localization" at bounding box center [225, 34] width 32 height 10
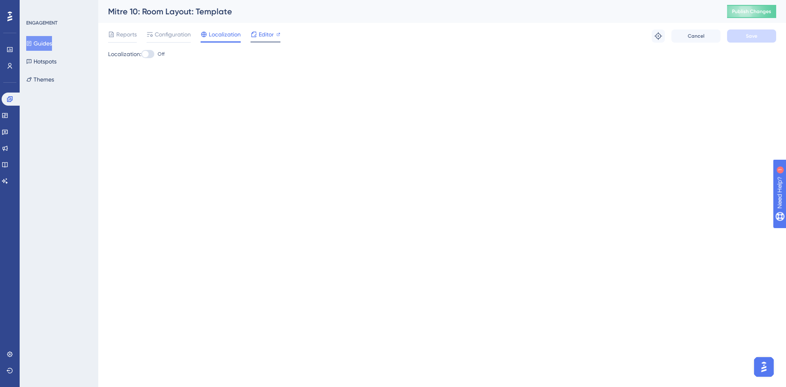
click at [263, 34] on span "Editor" at bounding box center [266, 34] width 15 height 10
click at [180, 34] on span "Configuration" at bounding box center [173, 34] width 36 height 10
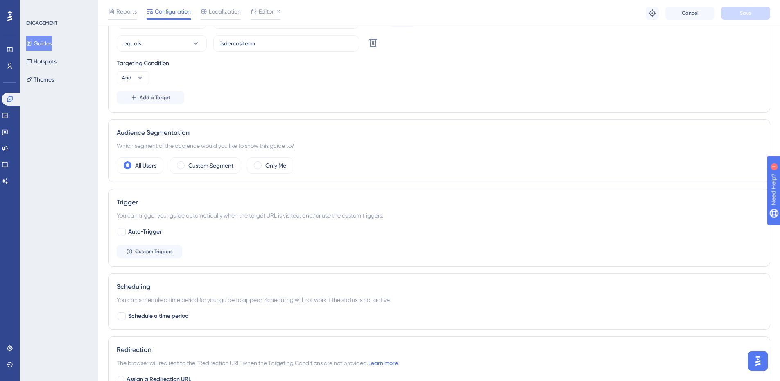
scroll to position [328, 0]
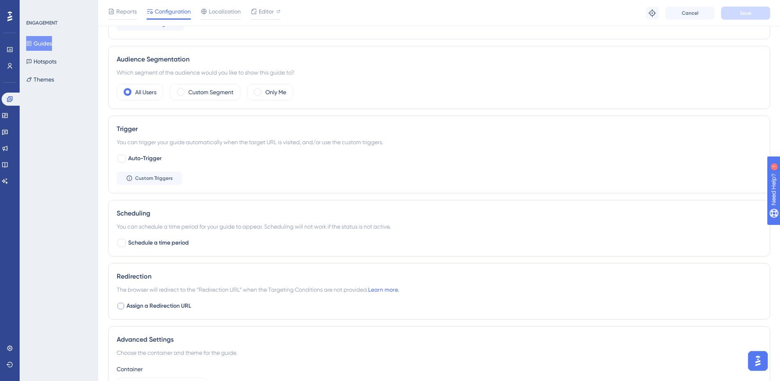
click at [129, 305] on span "Assign a Redirection URL" at bounding box center [159, 306] width 65 height 10
checkbox input "true"
click at [230, 339] on input "https://planner.cyncly-idealspaces.com/uk/design/Draft?partnership=mitre10" at bounding box center [190, 340] width 132 height 9
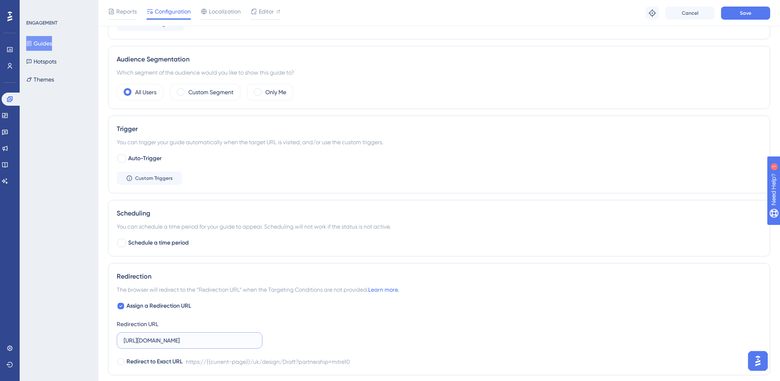
paste input "dev-planner.cyncly-idealspaces.net/us/design/Draft?partnership=isdemositena"
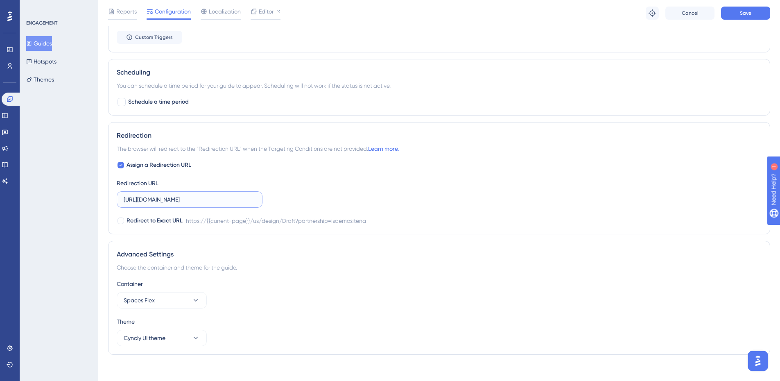
scroll to position [475, 0]
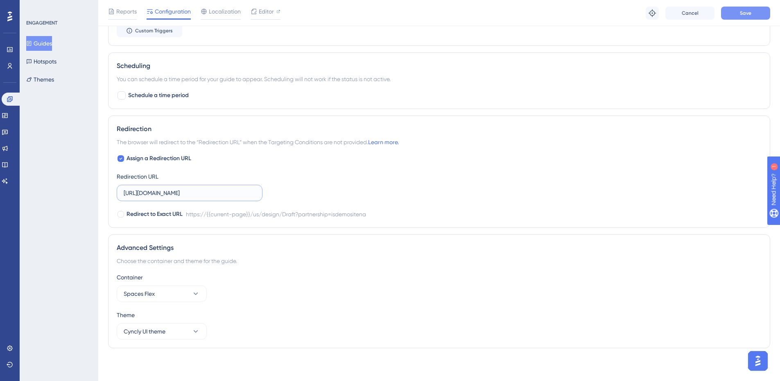
type input "https://dev-planner.cyncly-idealspaces.net/us/design/Draft?partnership=isdemosi…"
click at [735, 10] on button "Save" at bounding box center [745, 13] width 49 height 13
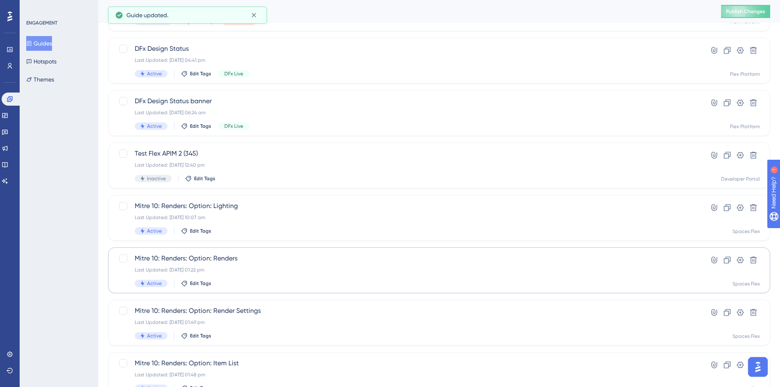
scroll to position [249, 0]
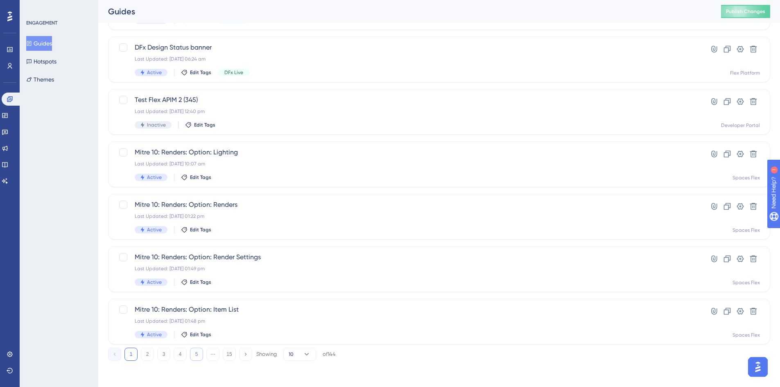
click at [199, 356] on button "5" at bounding box center [196, 354] width 13 height 13
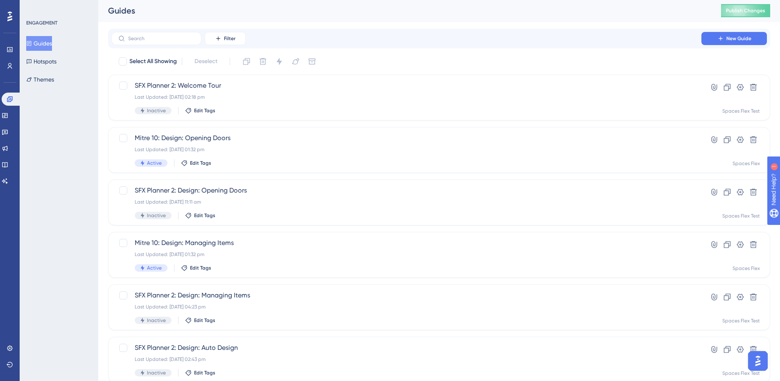
scroll to position [0, 0]
click at [178, 41] on input "text" at bounding box center [161, 39] width 66 height 6
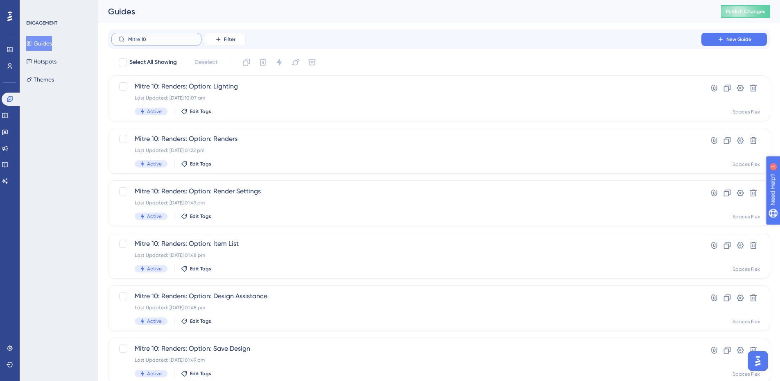
type input "Mitre 10"
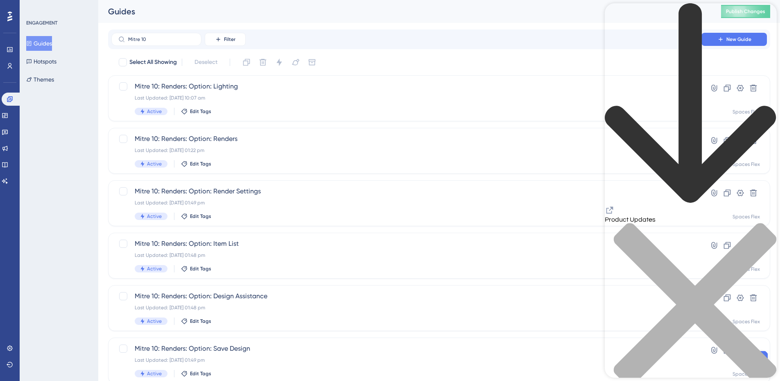
click at [760, 223] on div "close resource center" at bounding box center [691, 309] width 172 height 173
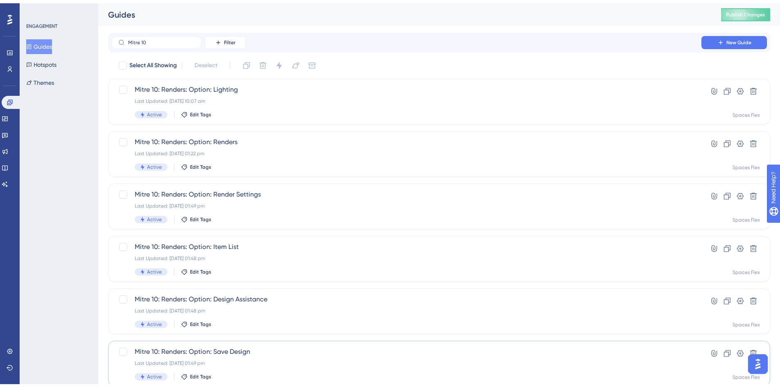
scroll to position [246, 0]
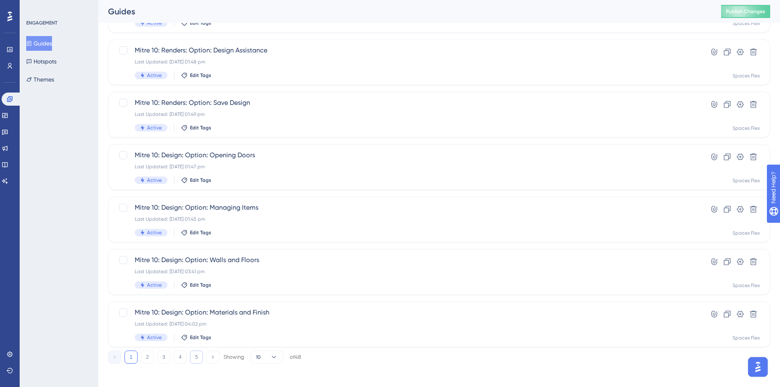
click at [195, 358] on button "5" at bounding box center [196, 357] width 13 height 13
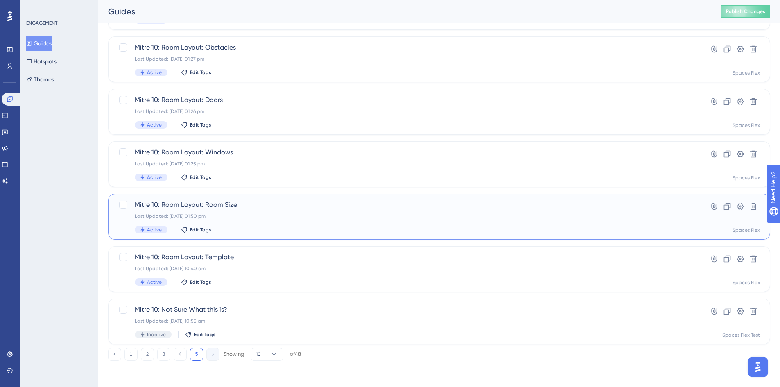
click at [254, 227] on div "Active Edit Tags" at bounding box center [407, 229] width 544 height 7
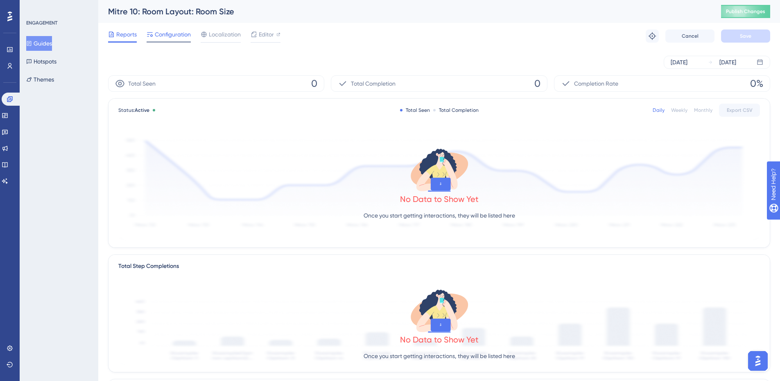
click at [164, 34] on span "Configuration" at bounding box center [173, 34] width 36 height 10
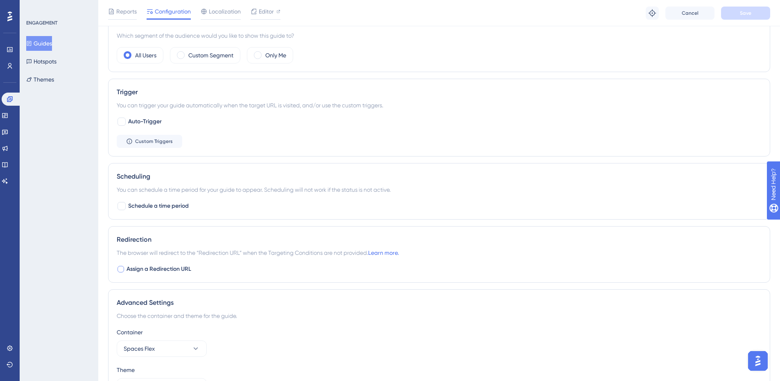
scroll to position [369, 0]
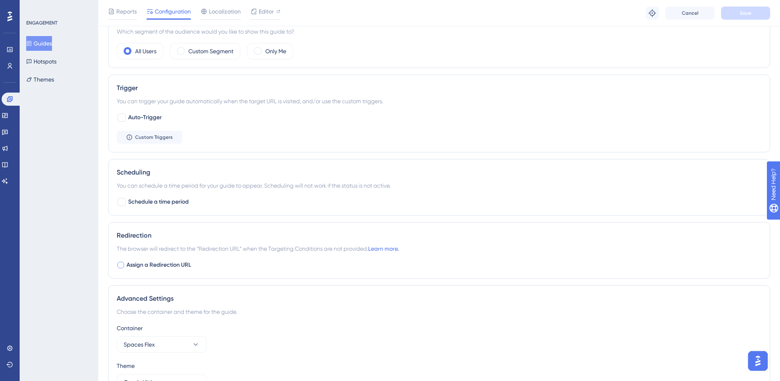
click at [160, 263] on span "Assign a Redirection URL" at bounding box center [159, 265] width 65 height 10
checkbox input "true"
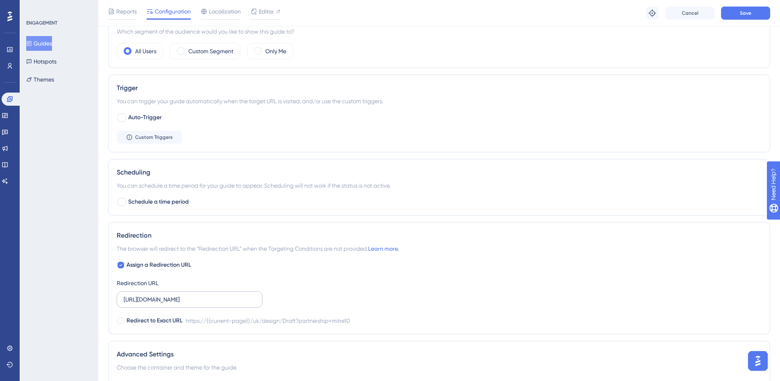
click at [175, 305] on label "https://planner.cyncly-idealspaces.com/uk/design/Draft?partnership=mitre10" at bounding box center [190, 299] width 146 height 16
click at [175, 304] on input "https://planner.cyncly-idealspaces.com/uk/design/Draft?partnership=mitre10" at bounding box center [190, 299] width 132 height 9
click at [175, 305] on label "https://planner.cyncly-idealspaces.com/uk/design/Draft?partnership=mitre10" at bounding box center [190, 299] width 146 height 16
click at [175, 304] on input "https://planner.cyncly-idealspaces.com/uk/design/Draft?partnership=mitre10" at bounding box center [190, 299] width 132 height 9
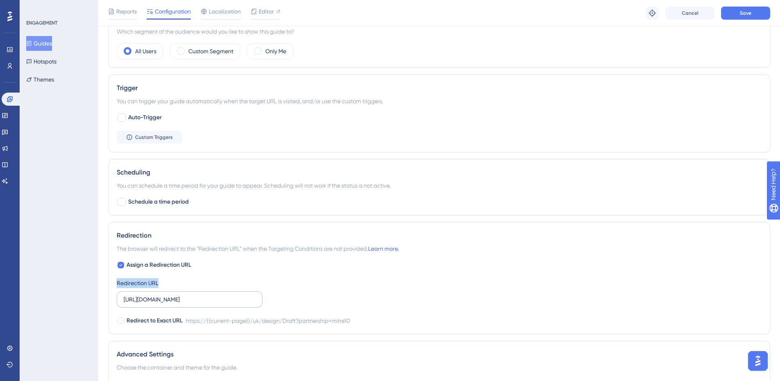
click at [175, 305] on label "https://planner.cyncly-idealspaces.com/uk/design/Draft?partnership=mitre10" at bounding box center [190, 299] width 146 height 16
click at [175, 304] on input "https://planner.cyncly-idealspaces.com/uk/design/Draft?partnership=mitre10" at bounding box center [190, 299] width 132 height 9
click at [176, 299] on input "https://planner.cyncly-idealspaces.com/uk/design/Draft?partnership=mitre10" at bounding box center [190, 299] width 132 height 9
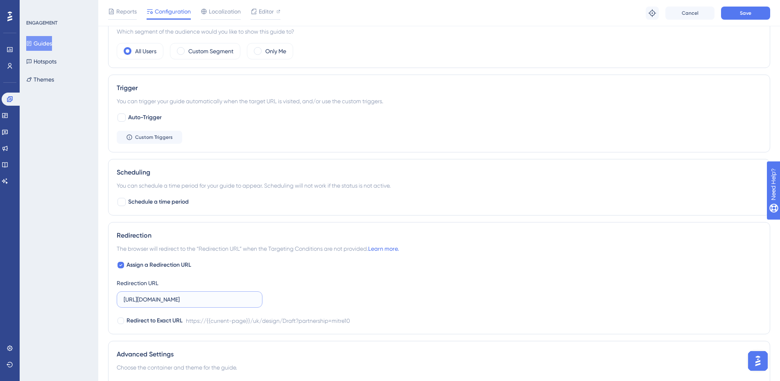
paste input "dev-planner.cyncly-idealspaces.net/us/design/Draft?partnership=isdemositena"
type input "https://dev-planner.cyncly-idealspaces.net/us/design/Draft?partnership=isdemosi…"
click at [745, 12] on span "Save" at bounding box center [745, 13] width 11 height 7
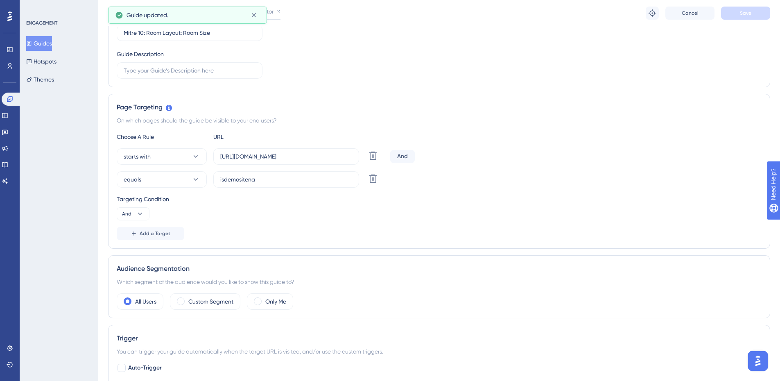
scroll to position [0, 0]
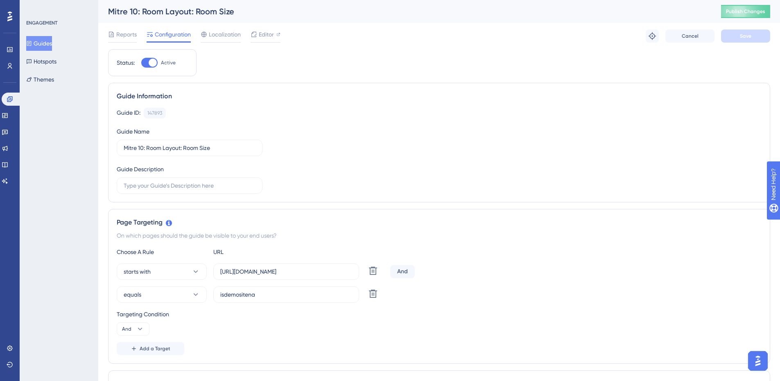
drag, startPoint x: 36, startPoint y: 2, endPoint x: 361, endPoint y: 171, distance: 366.4
click at [361, 171] on div "Guide ID: 147893 Copy Guide Name Mitre 10: Room Layout: Room Size Guide Descrip…" at bounding box center [439, 151] width 645 height 86
click at [52, 46] on button "Guides" at bounding box center [39, 43] width 26 height 15
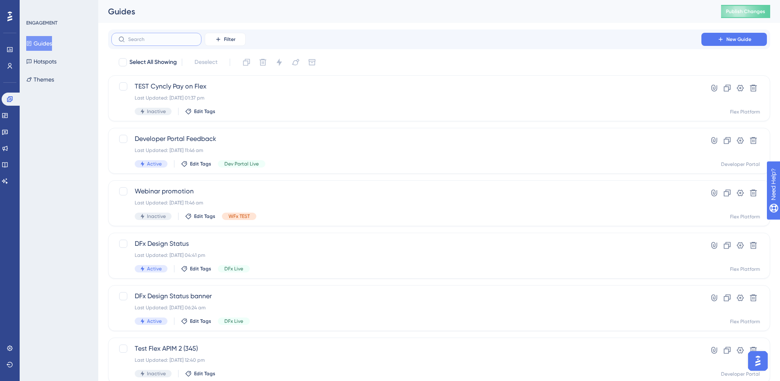
click at [156, 39] on input "text" at bounding box center [161, 39] width 66 height 6
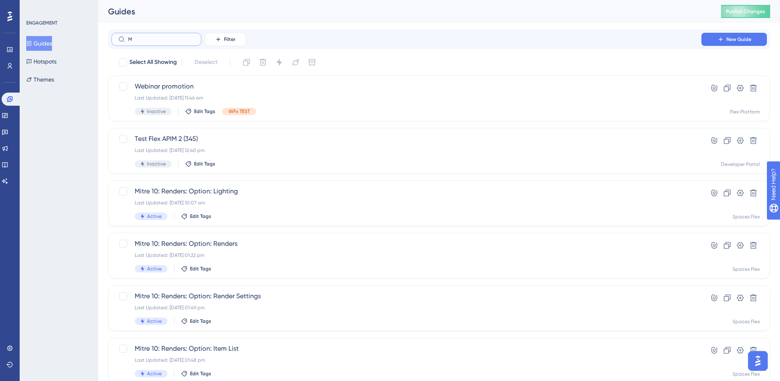
type input "Mt"
checkbox input "true"
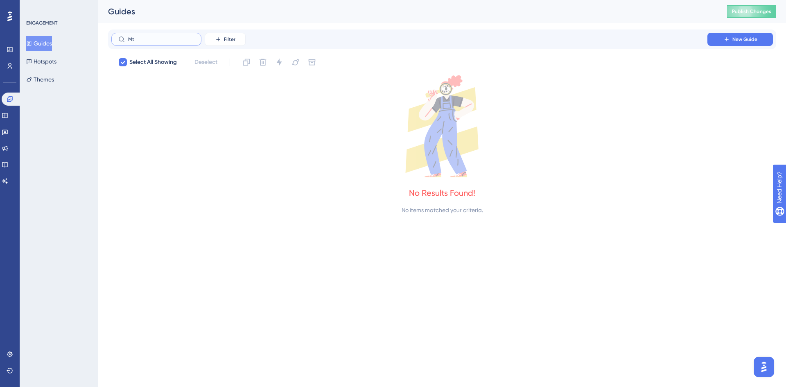
type input "M"
checkbox input "false"
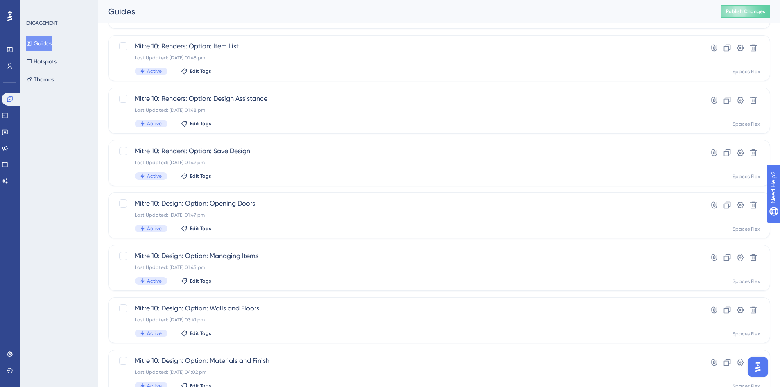
scroll to position [249, 0]
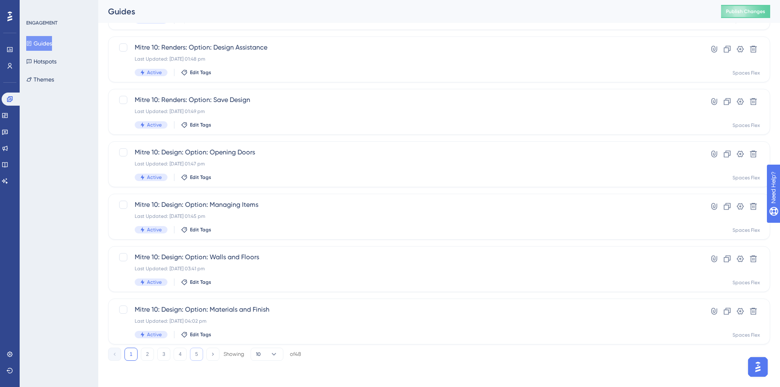
type input "Mitre"
click at [192, 353] on button "5" at bounding box center [196, 354] width 13 height 13
click at [272, 175] on div "Active Edit Tags" at bounding box center [407, 177] width 544 height 7
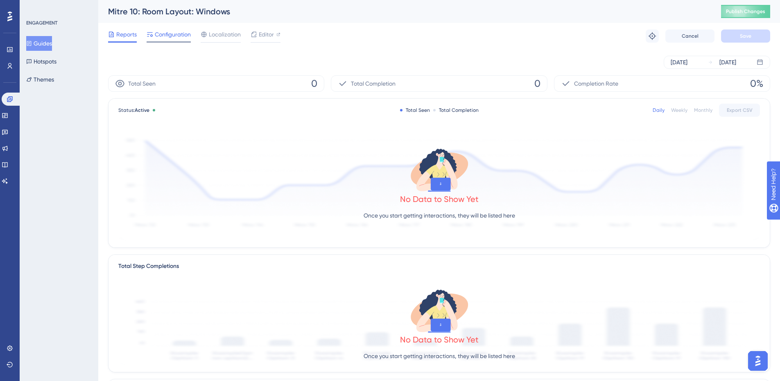
click at [158, 37] on span "Configuration" at bounding box center [173, 34] width 36 height 10
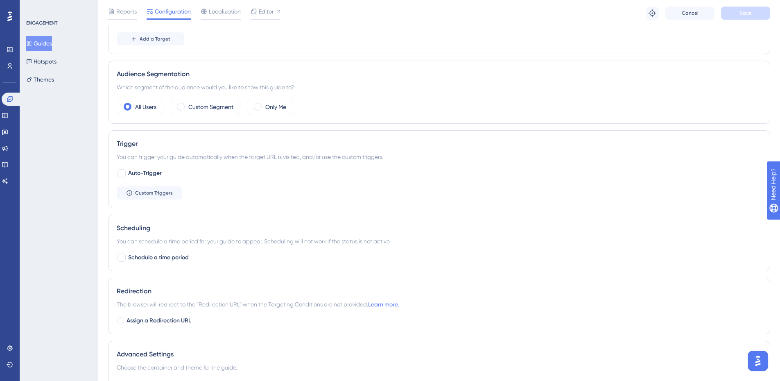
scroll to position [328, 0]
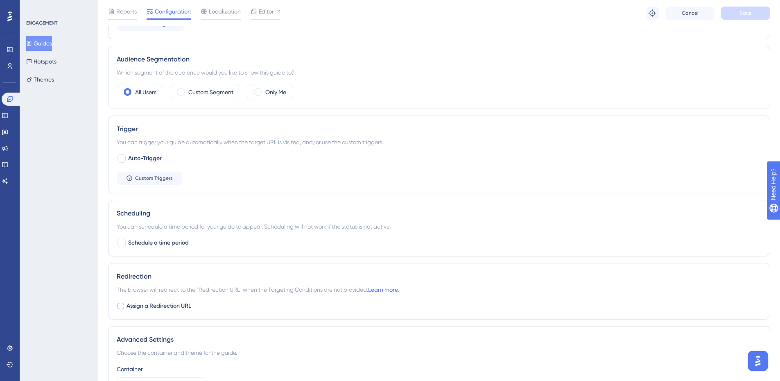
click at [142, 306] on span "Assign a Redirection URL" at bounding box center [159, 306] width 65 height 10
checkbox input "true"
click at [240, 340] on input "https://planner.cyncly-idealspaces.com/uk/design/Draft?partnership=mitre10" at bounding box center [190, 340] width 132 height 9
paste input "dev-planner.cyncly-idealspaces.net/us/design/Draft?partnership=isdemositena"
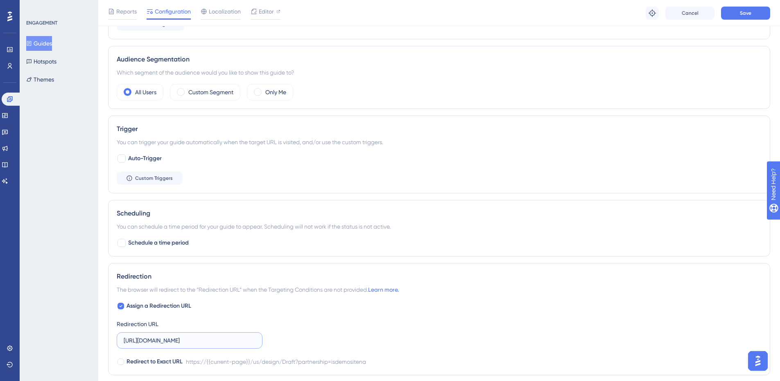
scroll to position [0, 102]
type input "https://dev-planner.cyncly-idealspaces.net/us/design/Draft?partnership=isdemosi…"
click at [743, 15] on span "Save" at bounding box center [745, 13] width 11 height 7
click at [41, 45] on button "Guides" at bounding box center [39, 43] width 26 height 15
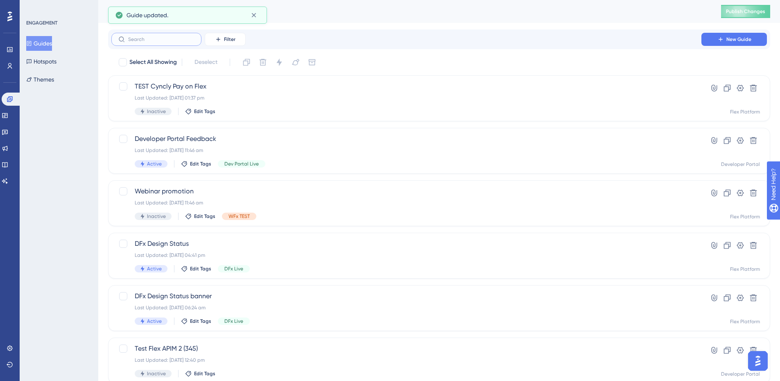
click at [152, 40] on input "text" at bounding box center [161, 39] width 66 height 6
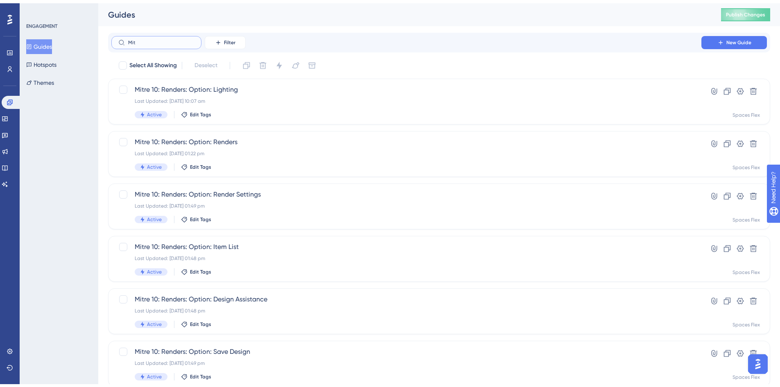
scroll to position [249, 0]
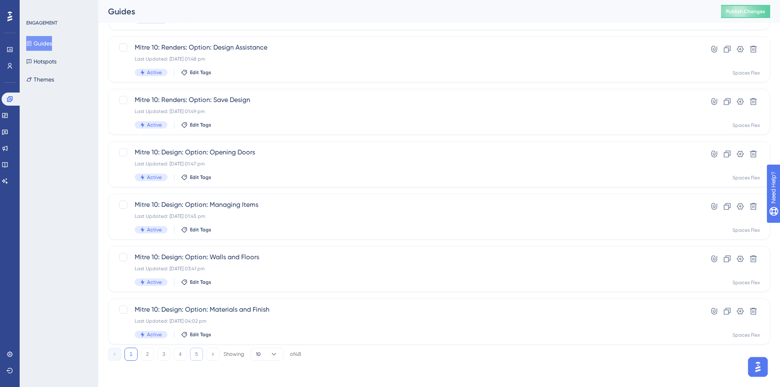
type input "Mit"
click at [201, 352] on button "5" at bounding box center [196, 354] width 13 height 13
click at [249, 116] on div "Mitre 10: Room Layout: Doors Last Updated: 05 Sept 2025 01:26 pm Active Edit Ta…" at bounding box center [407, 112] width 544 height 34
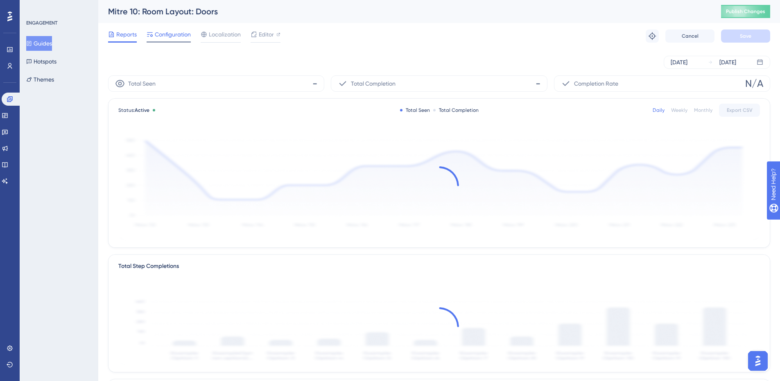
click at [180, 34] on span "Configuration" at bounding box center [173, 34] width 36 height 10
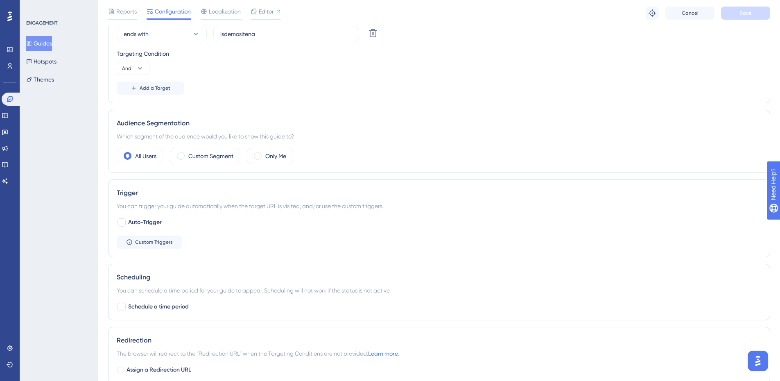
scroll to position [287, 0]
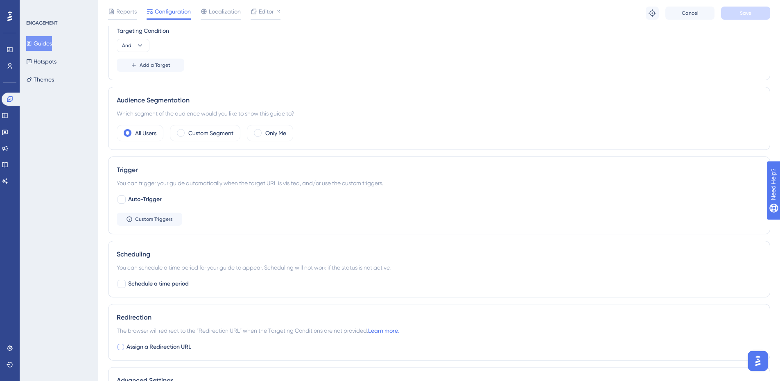
click at [168, 346] on span "Assign a Redirection URL" at bounding box center [159, 347] width 65 height 10
checkbox input "true"
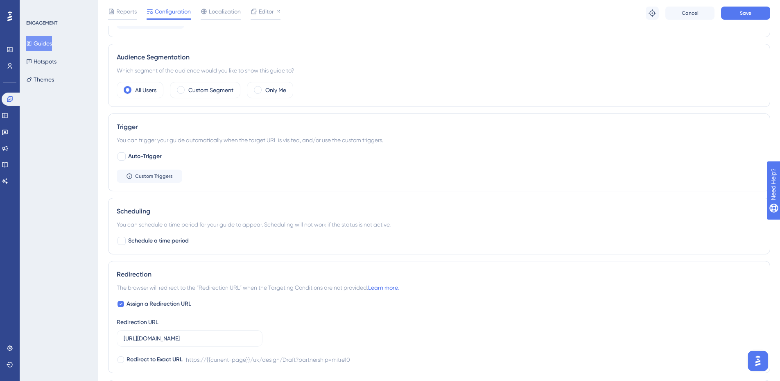
scroll to position [369, 0]
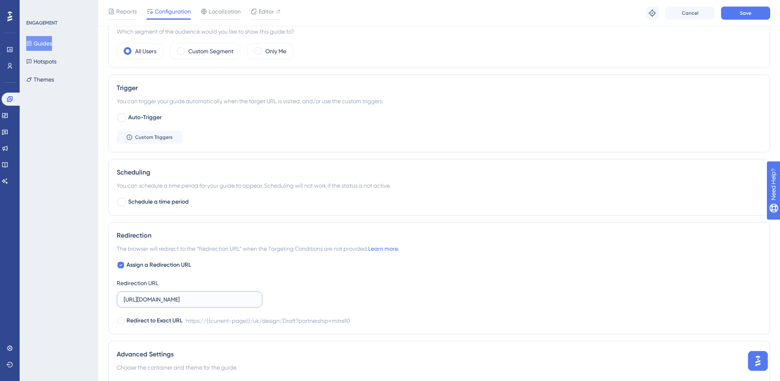
click at [207, 300] on input "https://planner.cyncly-idealspaces.com/uk/design/Draft?partnership=mitre10" at bounding box center [190, 299] width 132 height 9
paste input "dev-planner.cyncly-idealspaces.net/us/design/Draft?partnership=isdemositena"
type input "https://dev-planner.cyncly-idealspaces.net/us/design/Draft?partnership=isdemosi…"
click at [731, 9] on button "Save" at bounding box center [745, 13] width 49 height 13
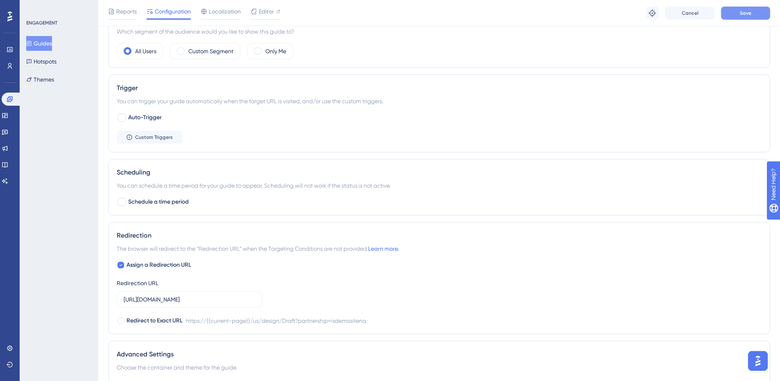
scroll to position [0, 0]
